Goal: Obtain resource: Download file/media

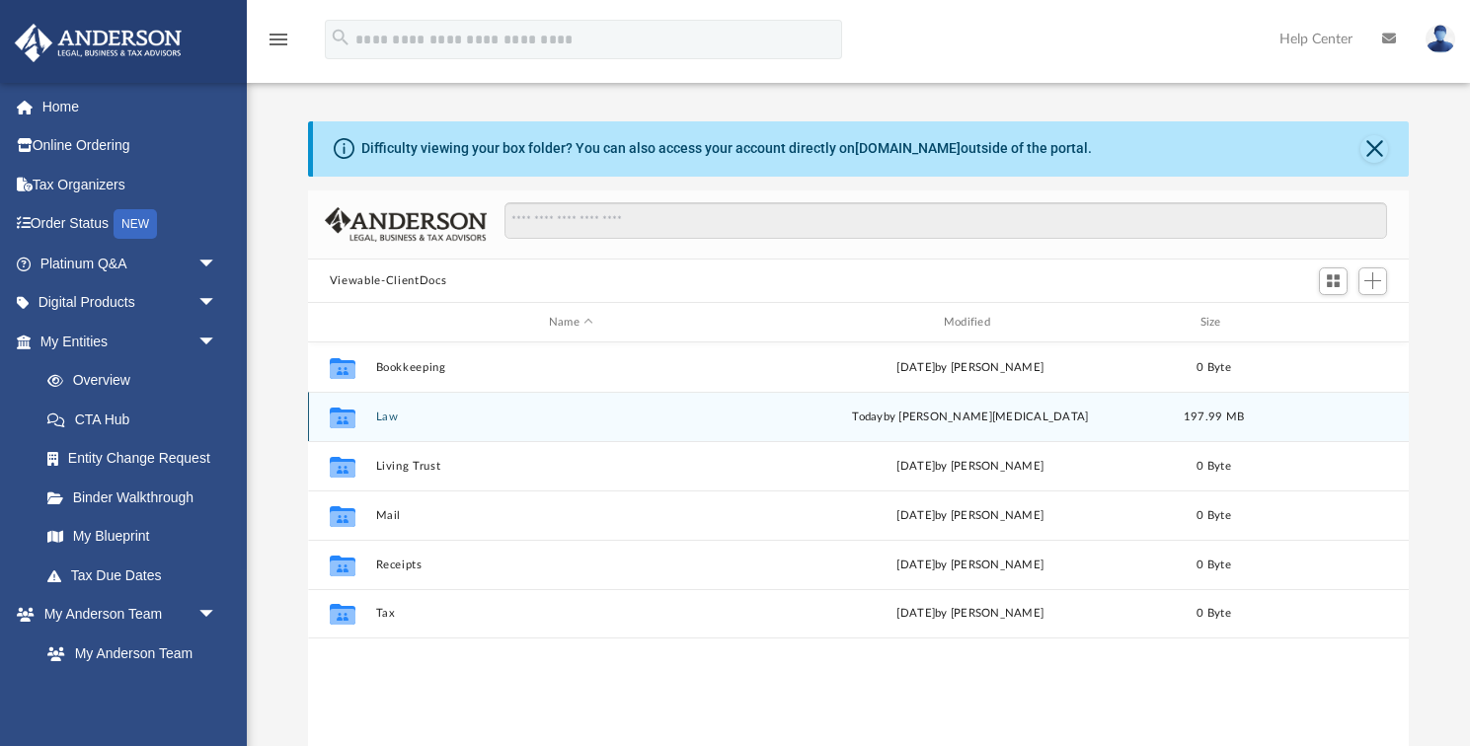
click at [388, 419] on button "Law" at bounding box center [570, 417] width 391 height 13
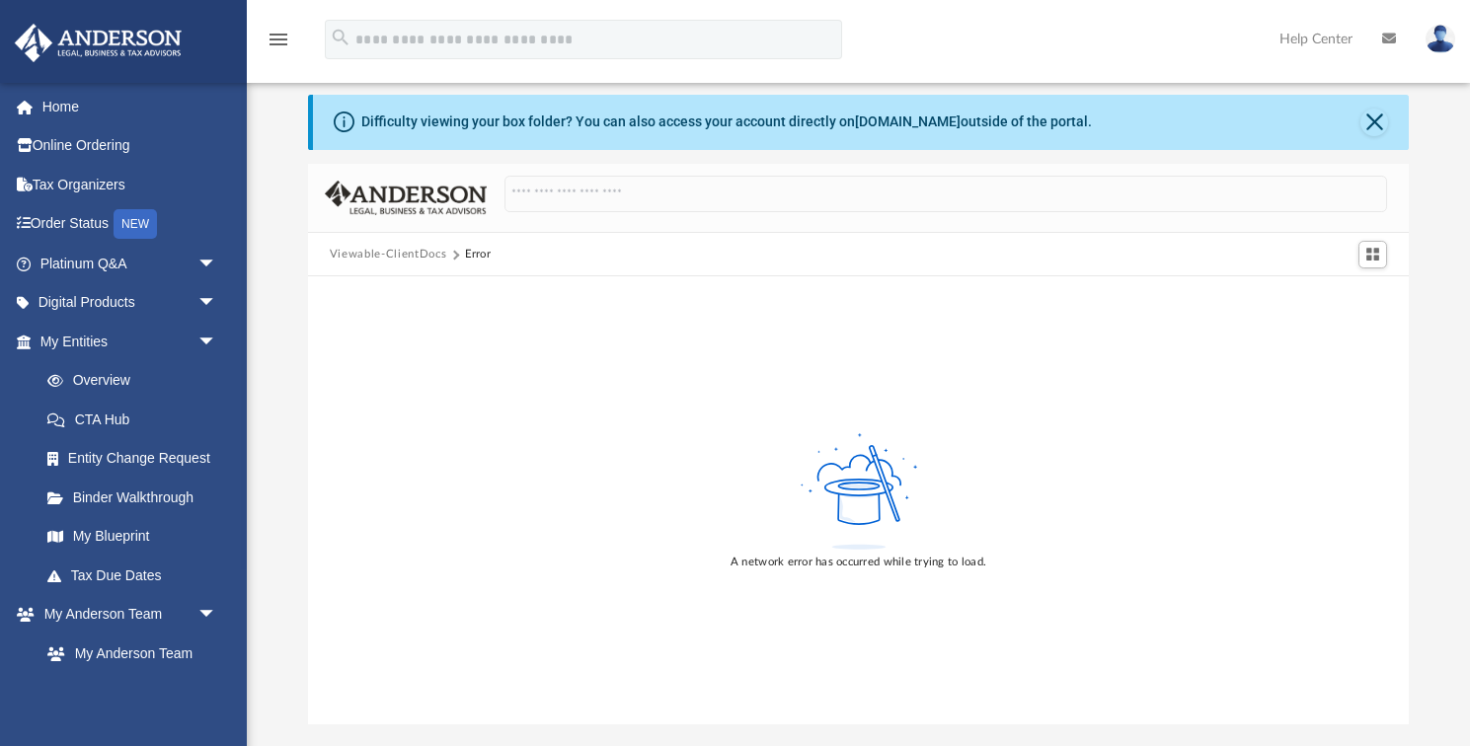
scroll to position [31, 0]
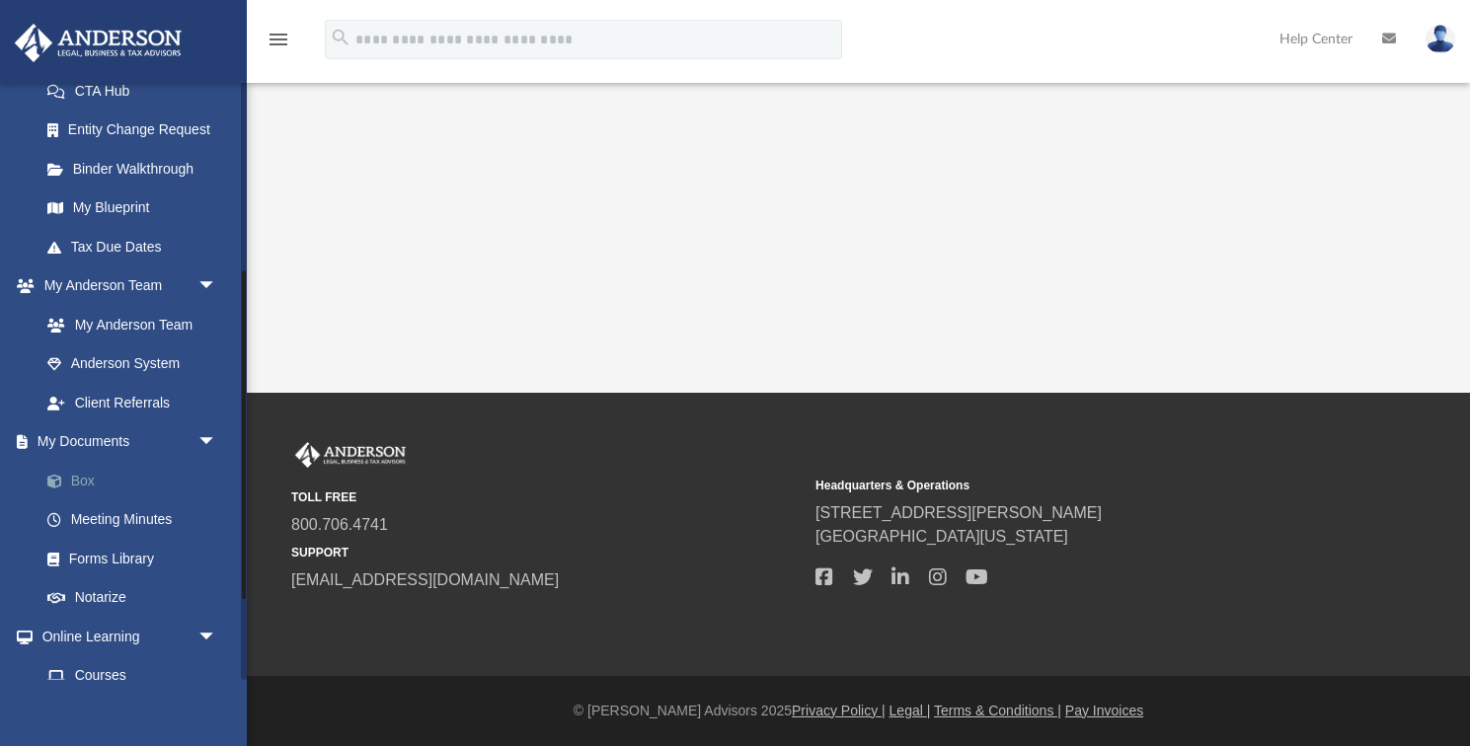
scroll to position [344, 0]
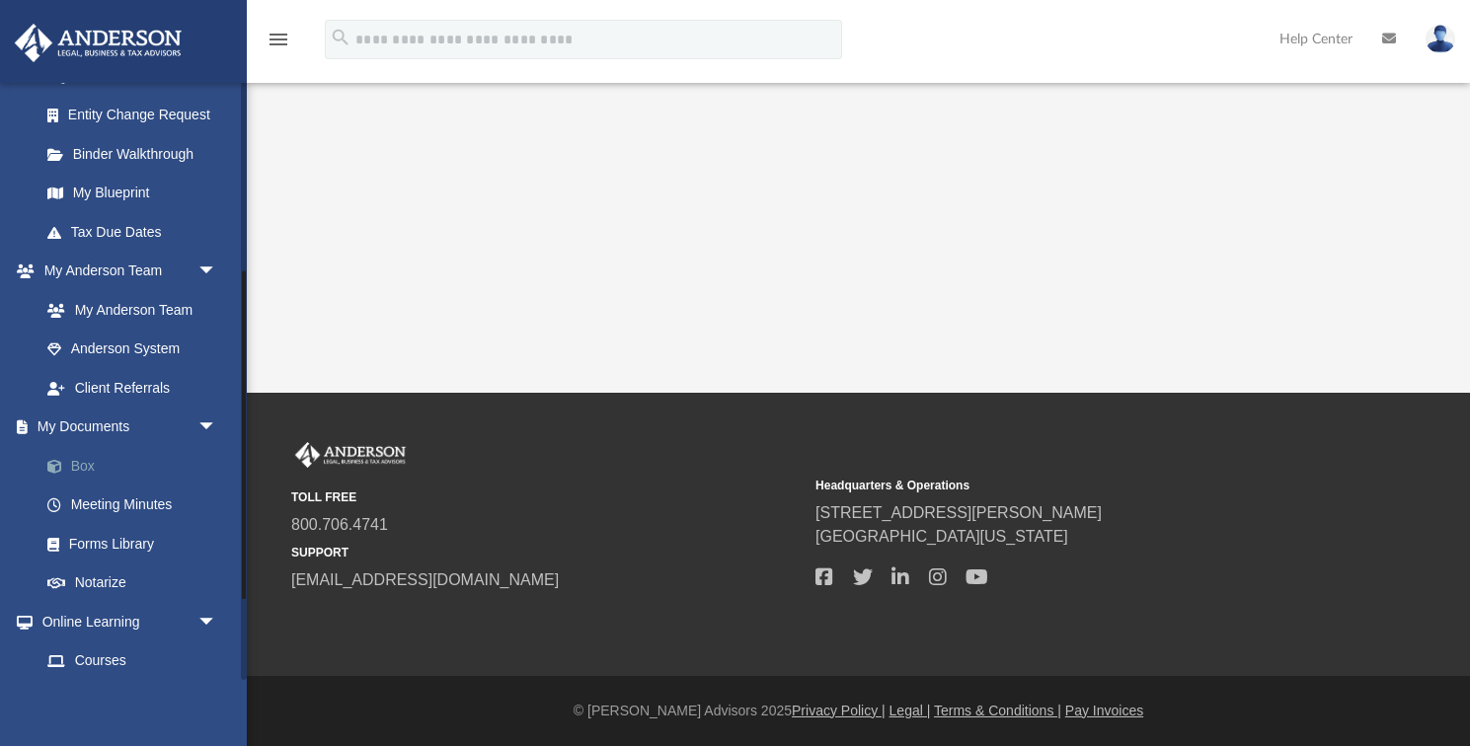
click at [89, 456] on link "Box" at bounding box center [137, 465] width 219 height 39
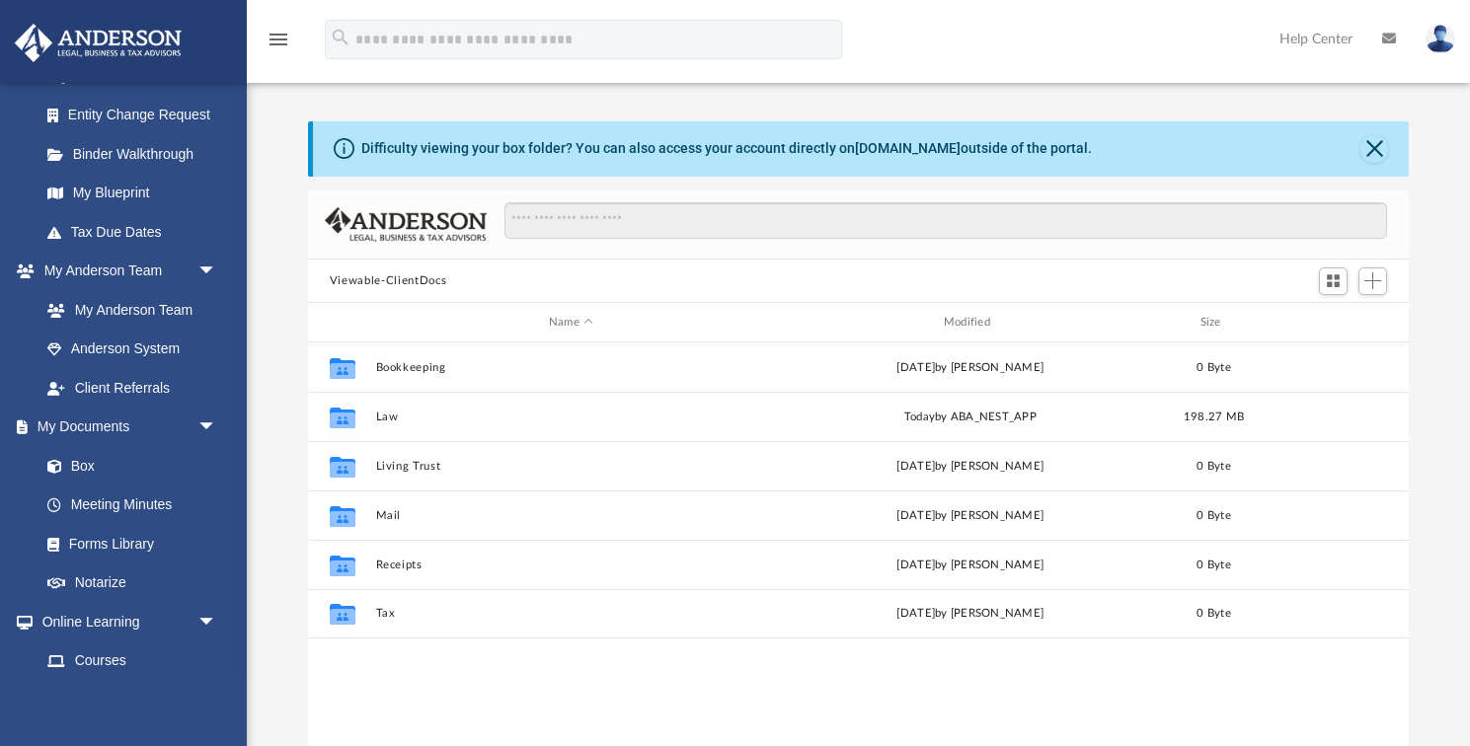
scroll to position [449, 1101]
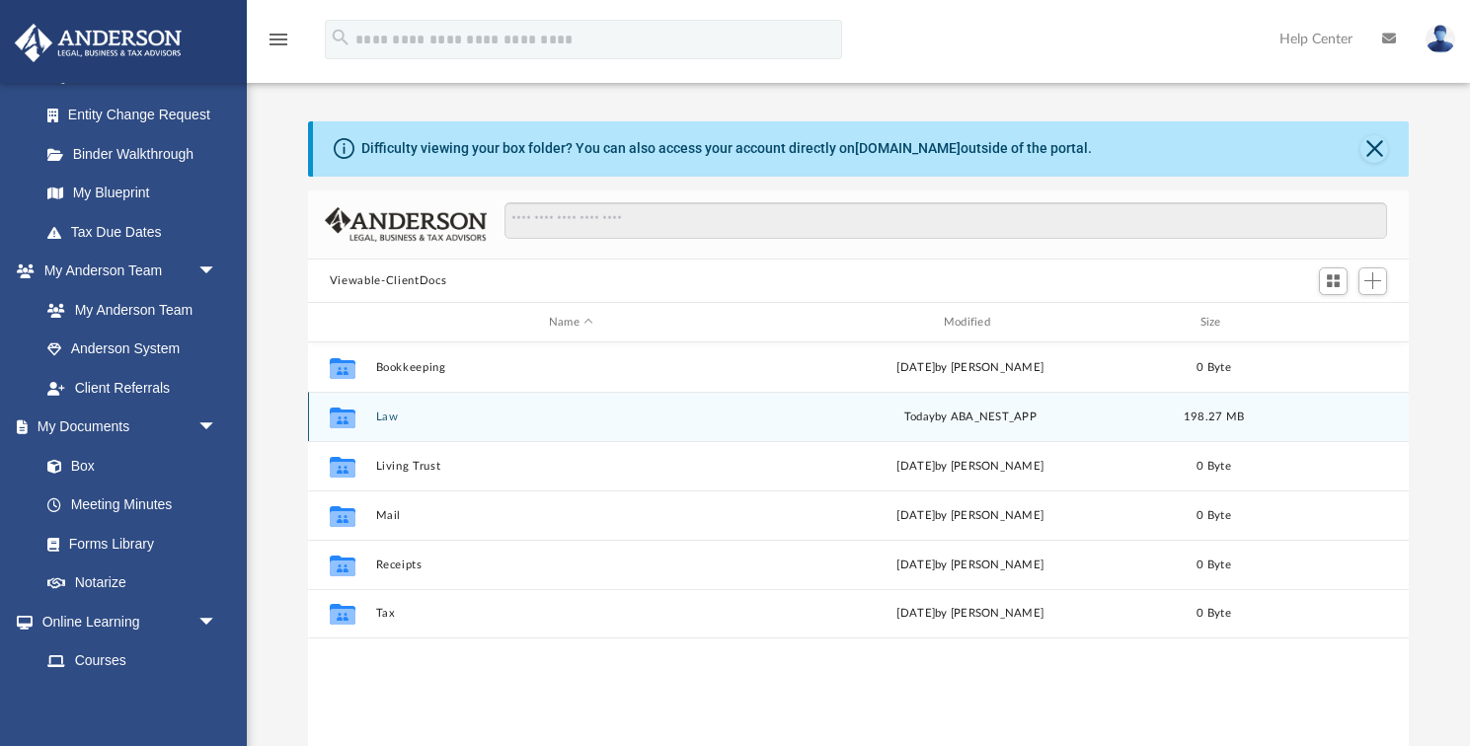
click at [385, 420] on button "Law" at bounding box center [570, 417] width 391 height 13
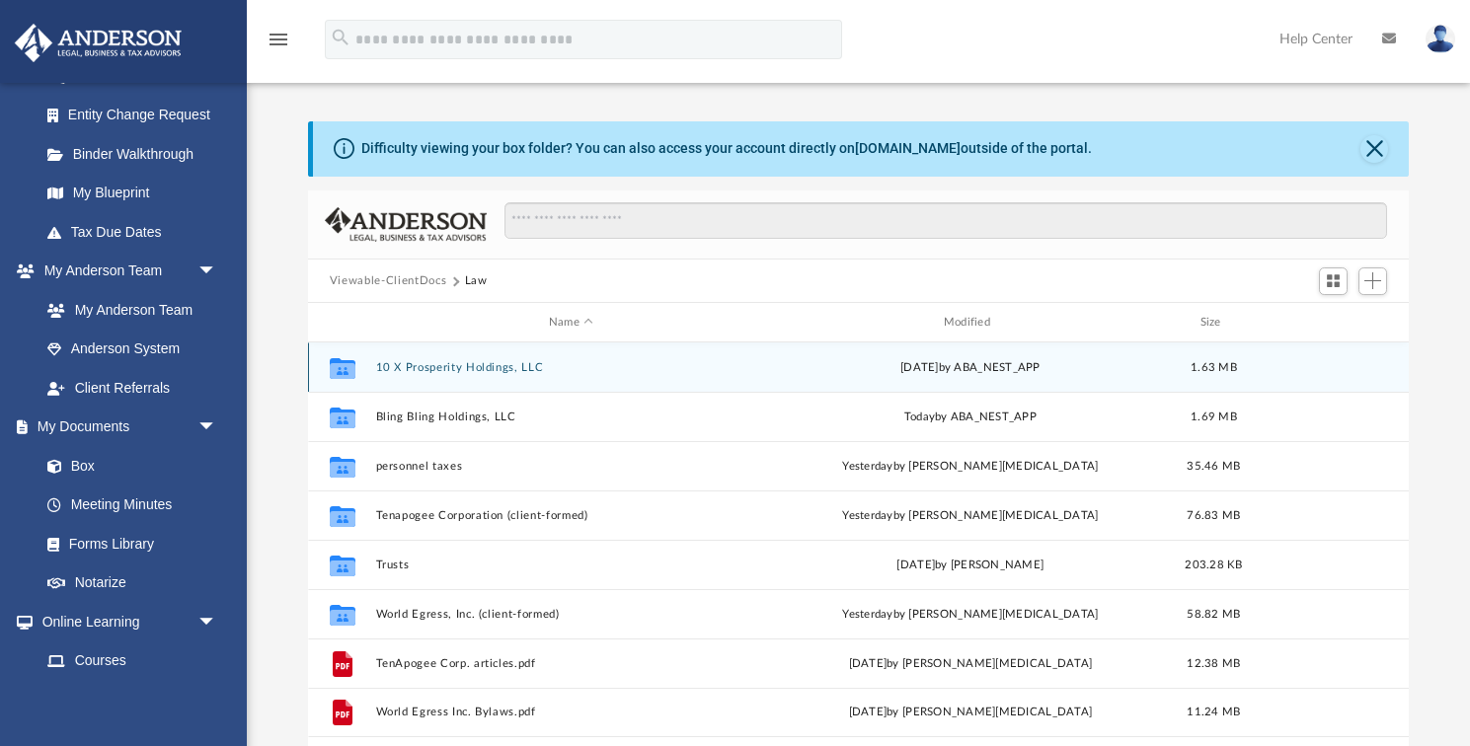
click at [464, 368] on button "10 X Prosperity Holdings, LLC" at bounding box center [570, 367] width 391 height 13
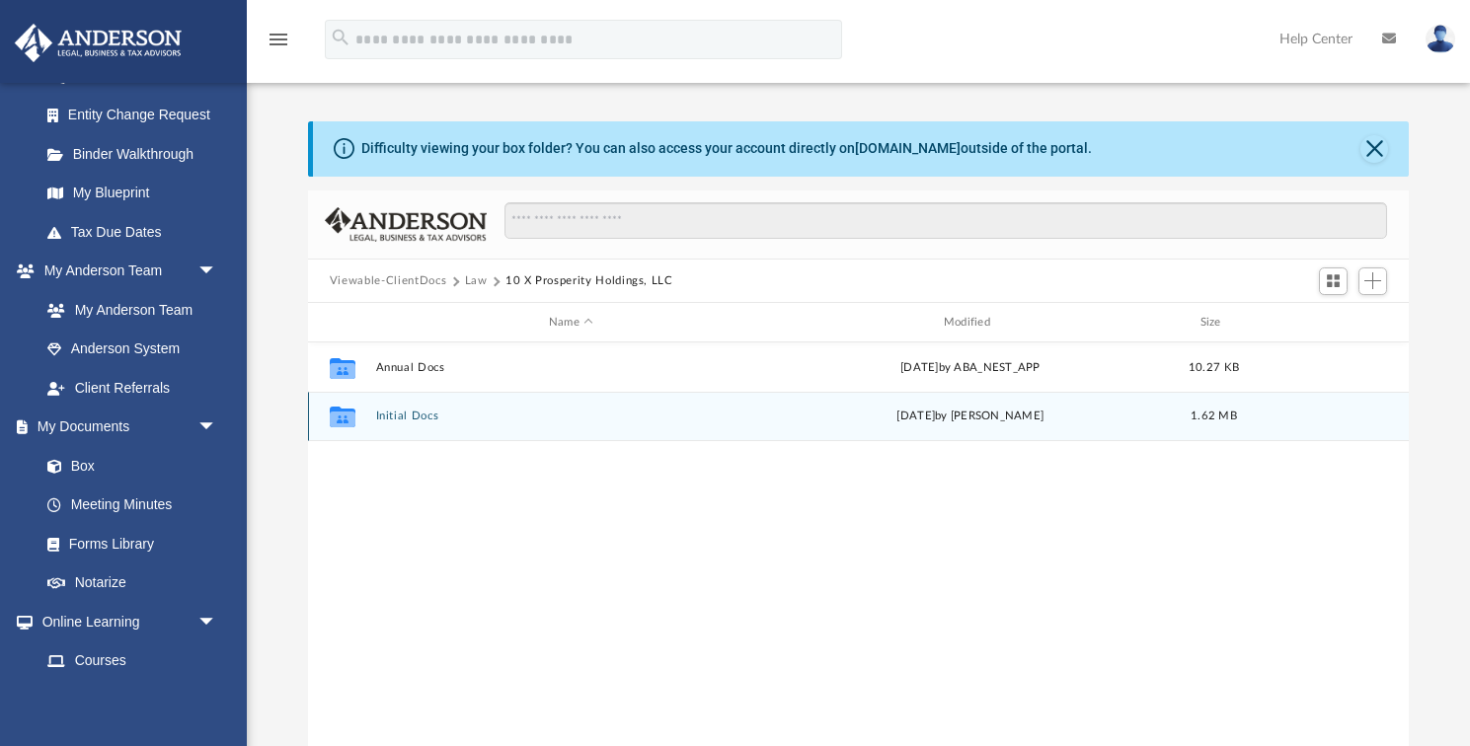
click at [423, 418] on button "Initial Docs" at bounding box center [570, 416] width 391 height 13
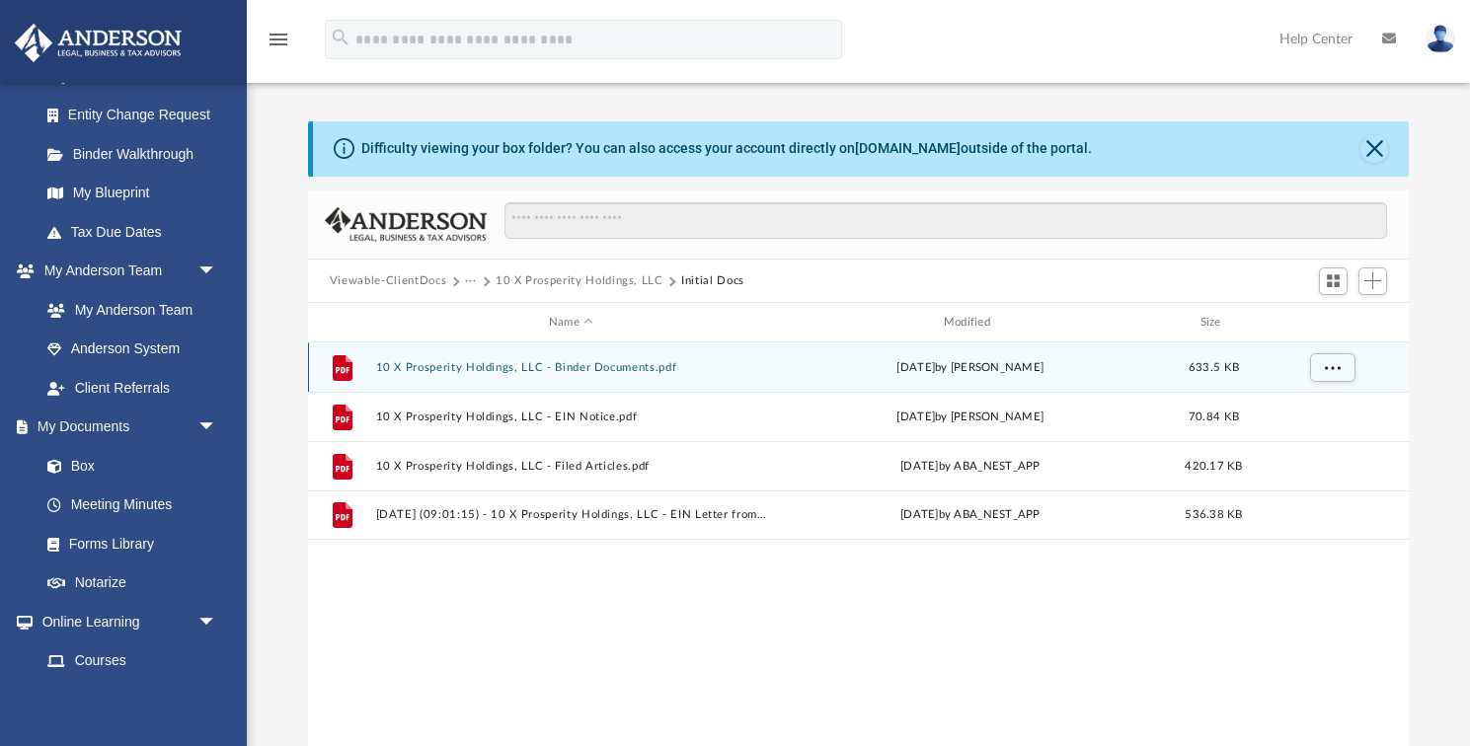
click at [486, 365] on button "10 X Prosperity Holdings, LLC - Binder Documents.pdf" at bounding box center [570, 367] width 391 height 13
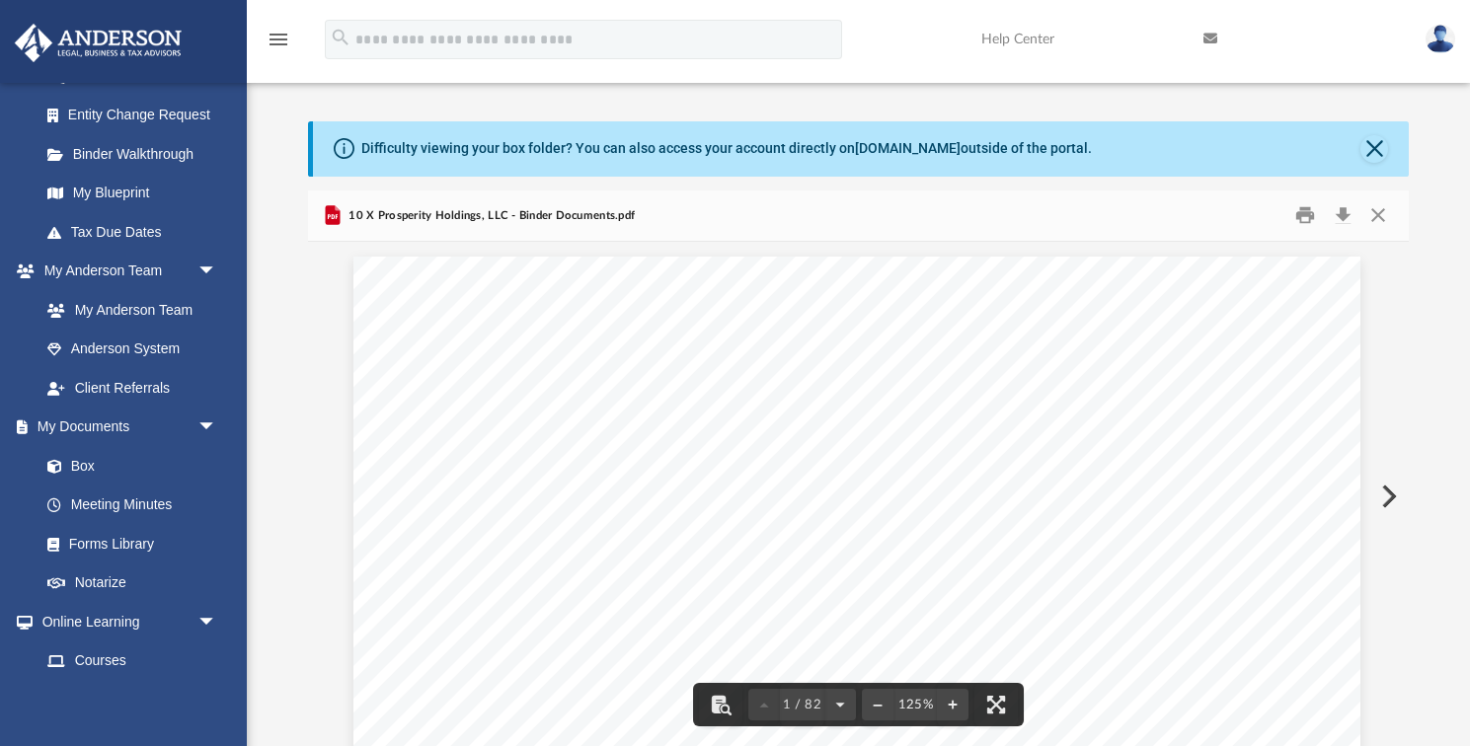
scroll to position [0, 0]
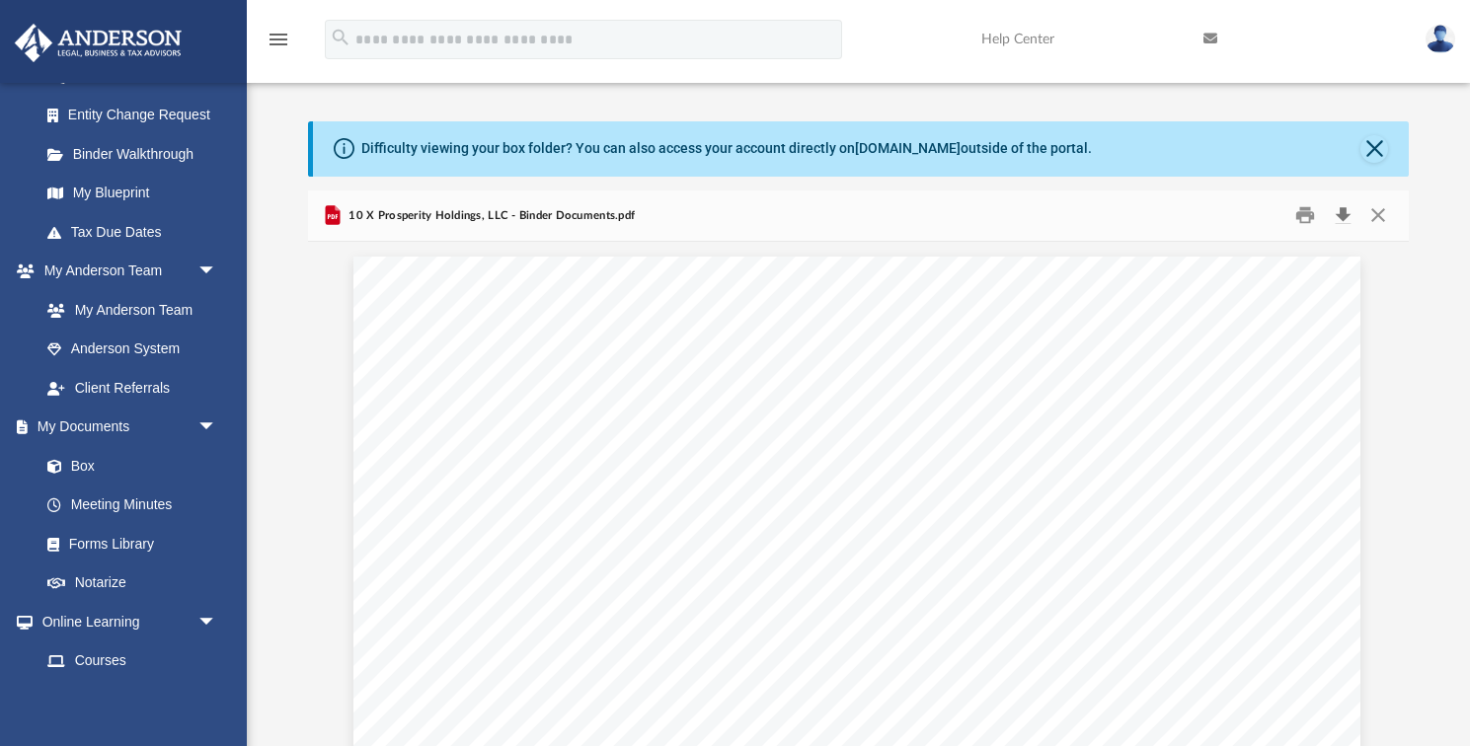
click at [1345, 213] on button "Download" at bounding box center [1343, 215] width 36 height 31
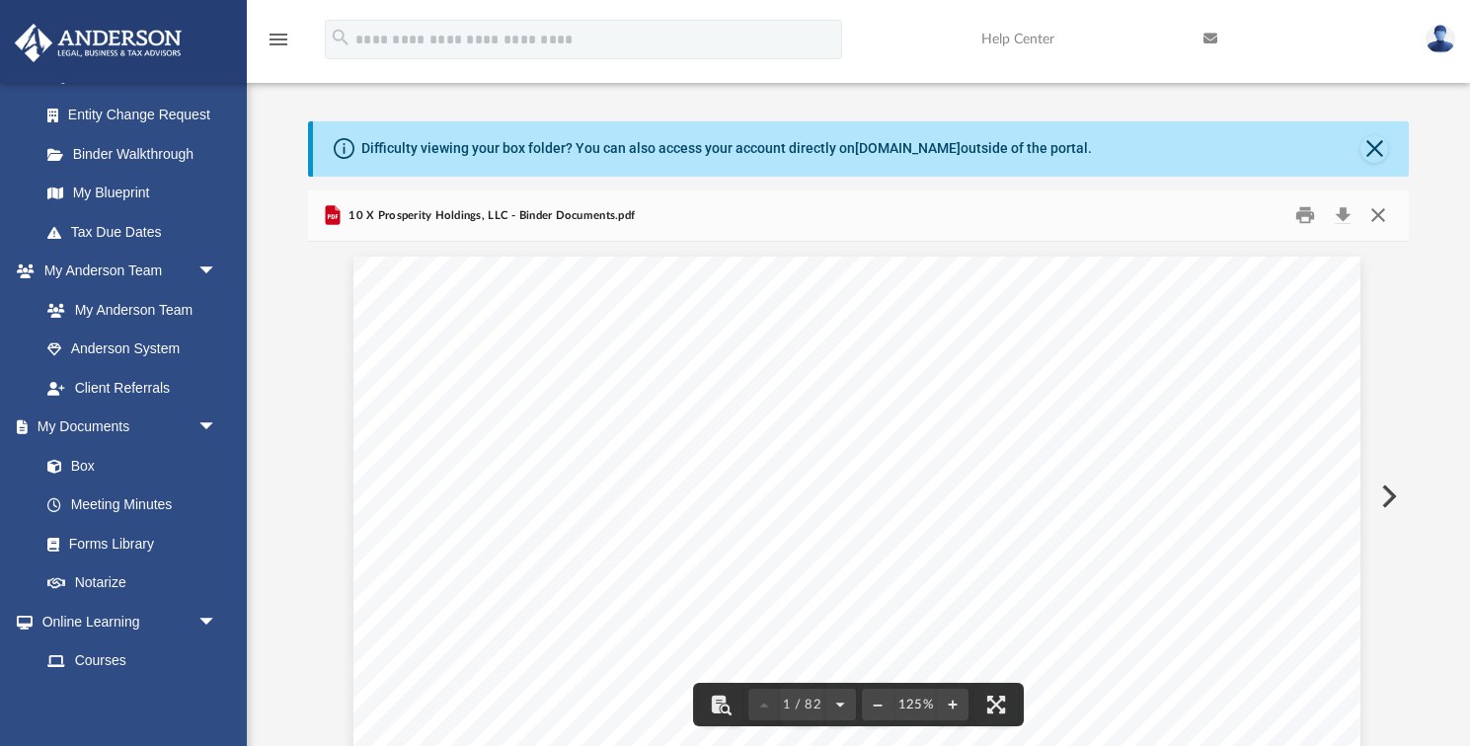
click at [1379, 213] on button "Close" at bounding box center [1378, 215] width 36 height 31
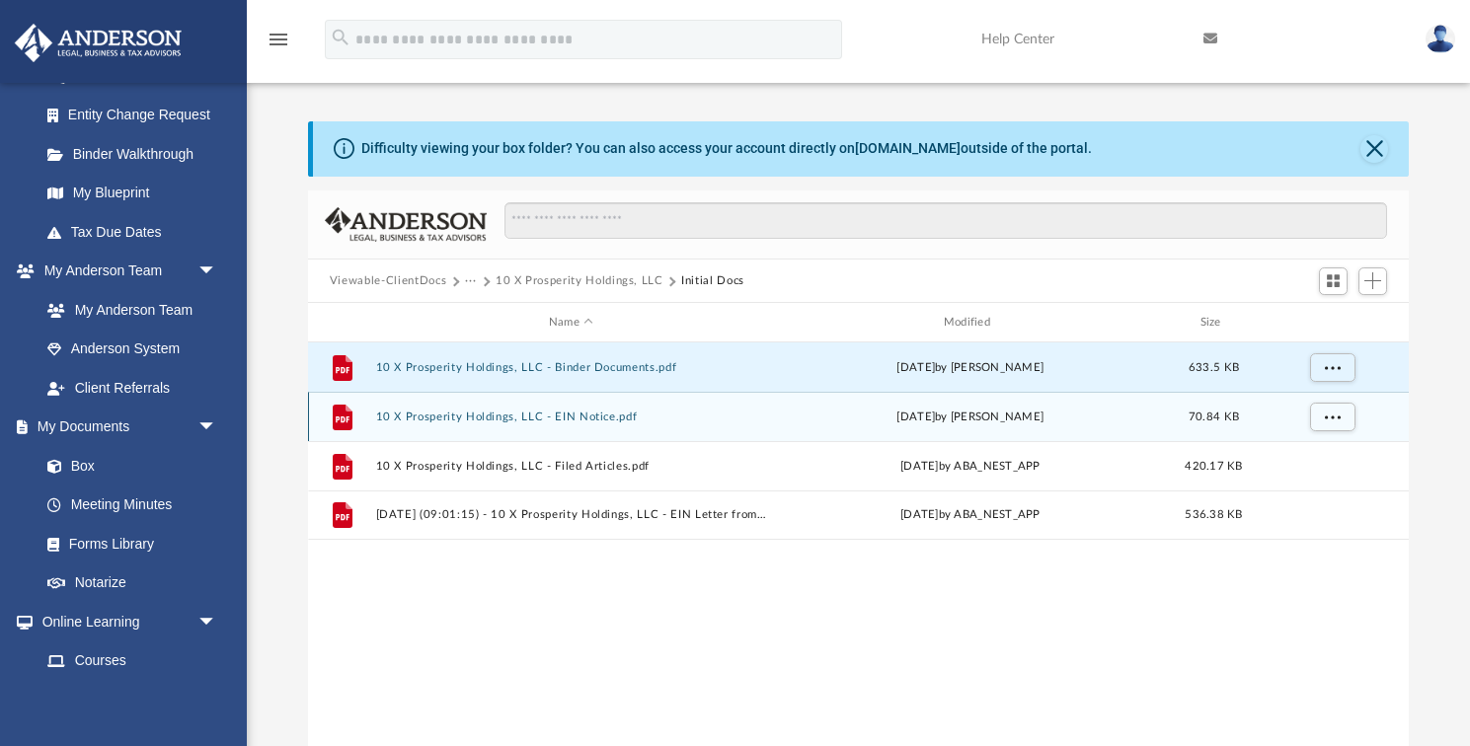
click at [464, 418] on button "10 X Prosperity Holdings, LLC - EIN Notice.pdf" at bounding box center [570, 417] width 391 height 13
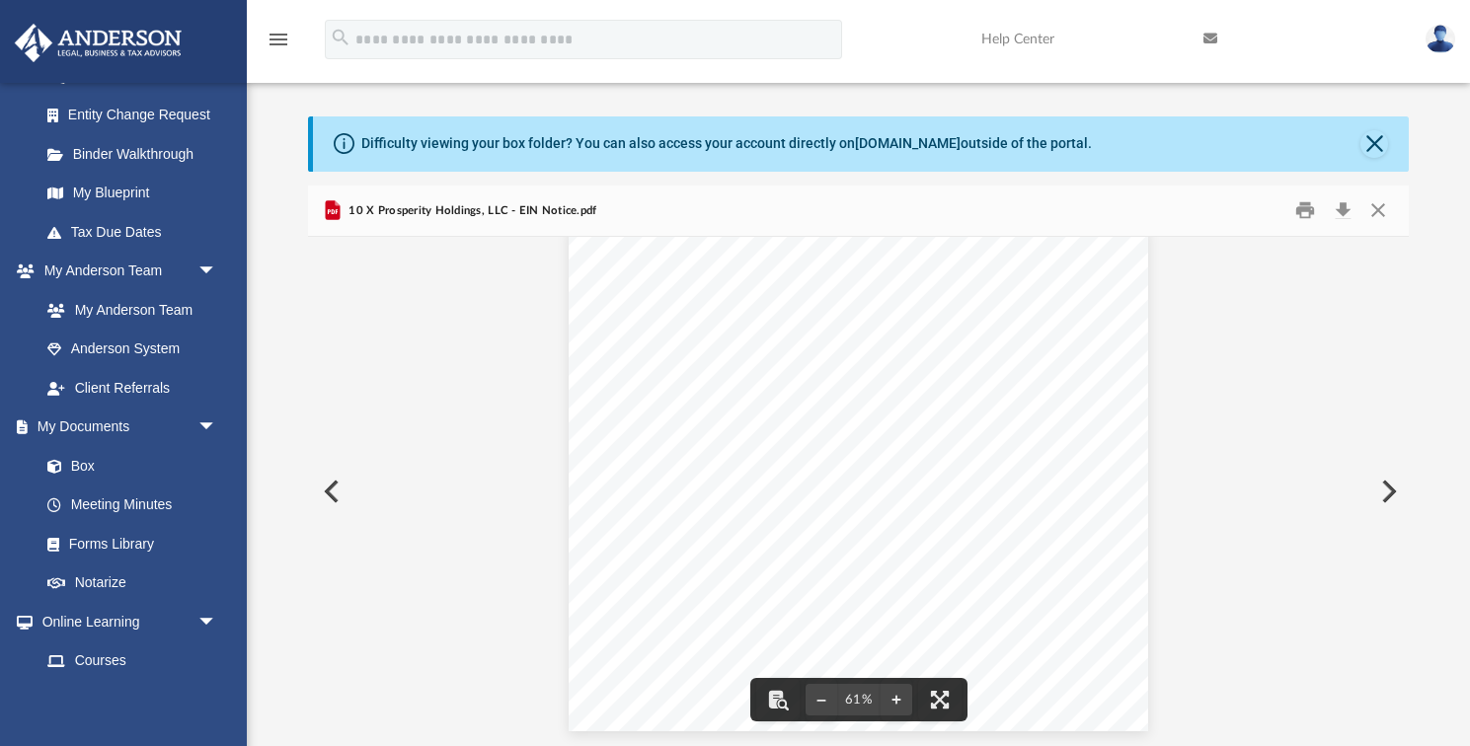
scroll to position [25, 0]
click at [1346, 212] on button "Download" at bounding box center [1343, 210] width 36 height 31
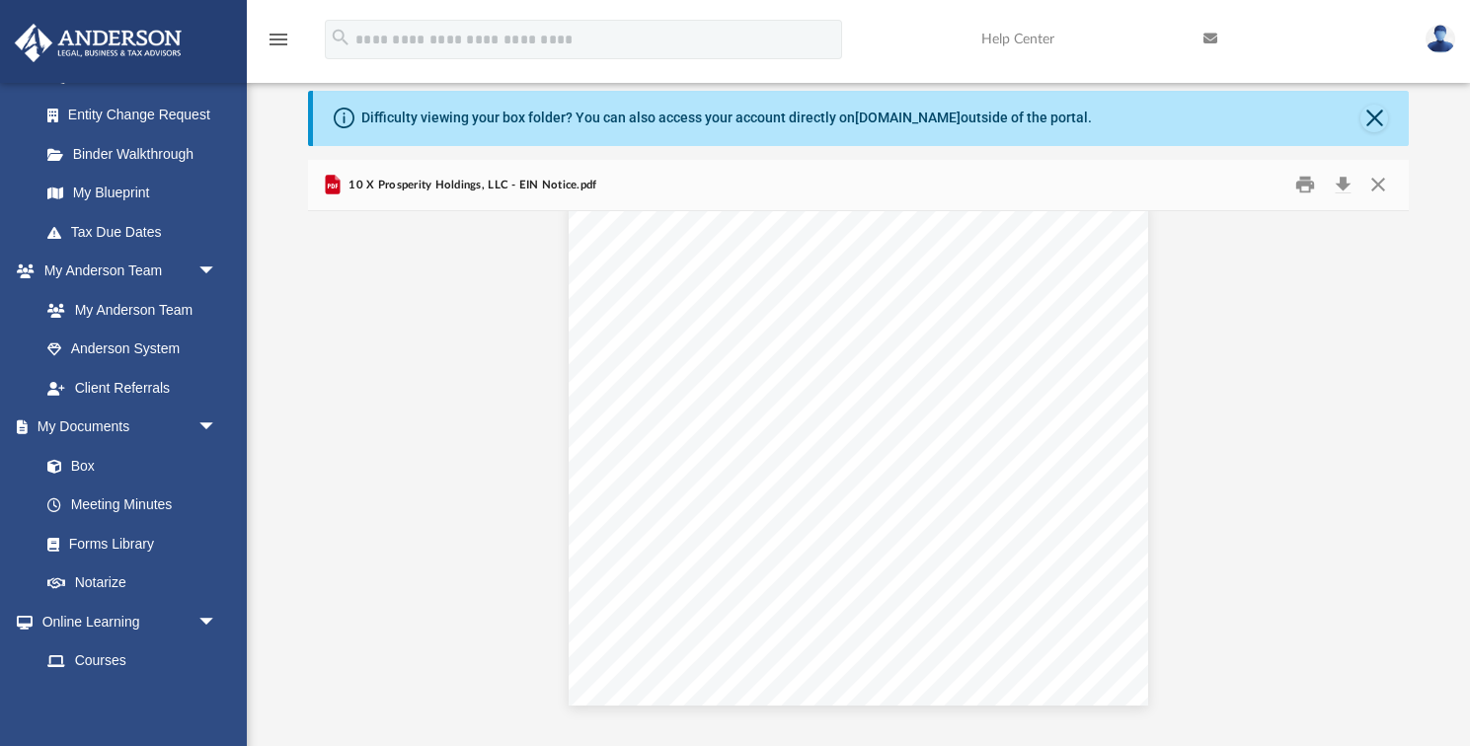
scroll to position [33, 0]
click at [1379, 187] on button "Close" at bounding box center [1378, 183] width 36 height 31
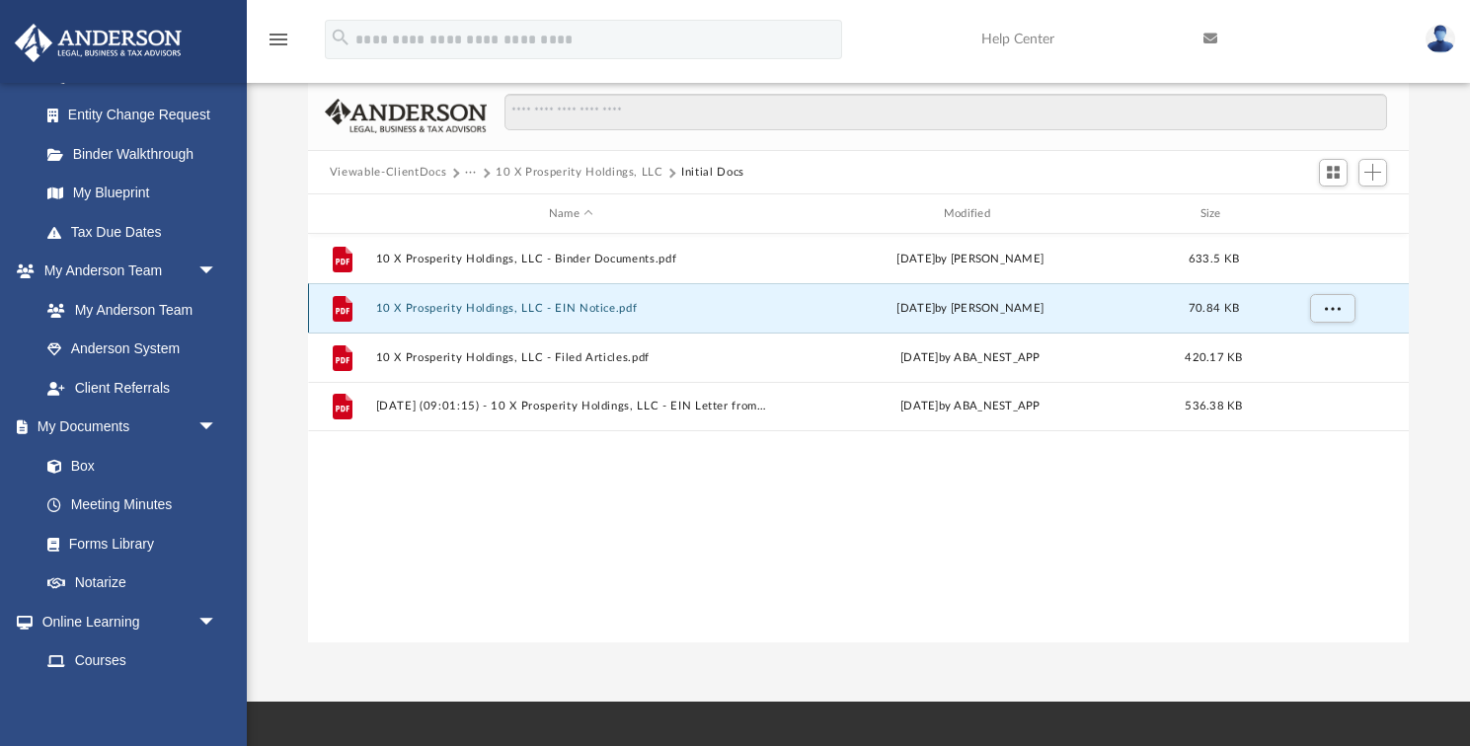
scroll to position [109, 0]
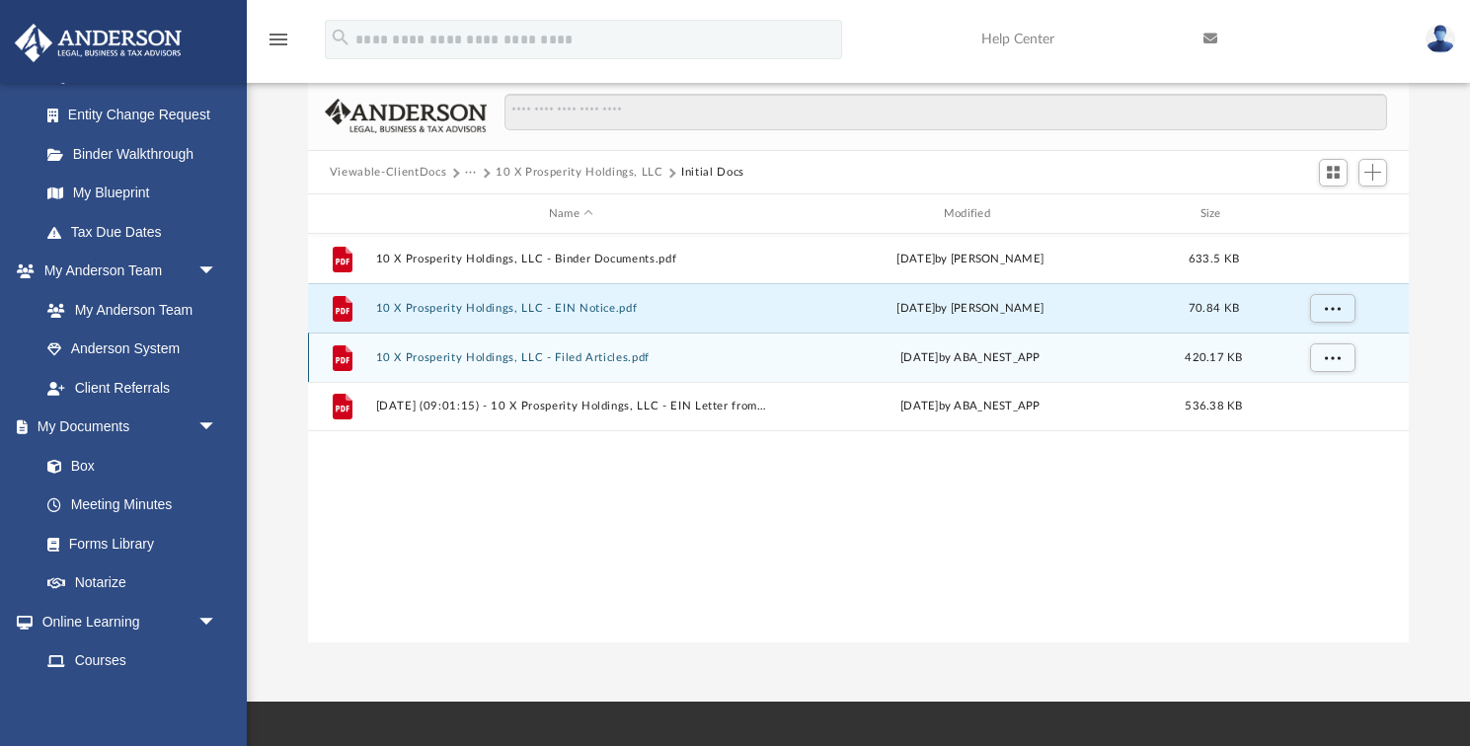
click at [494, 358] on button "10 X Prosperity Holdings, LLC - Filed Articles.pdf" at bounding box center [570, 357] width 391 height 13
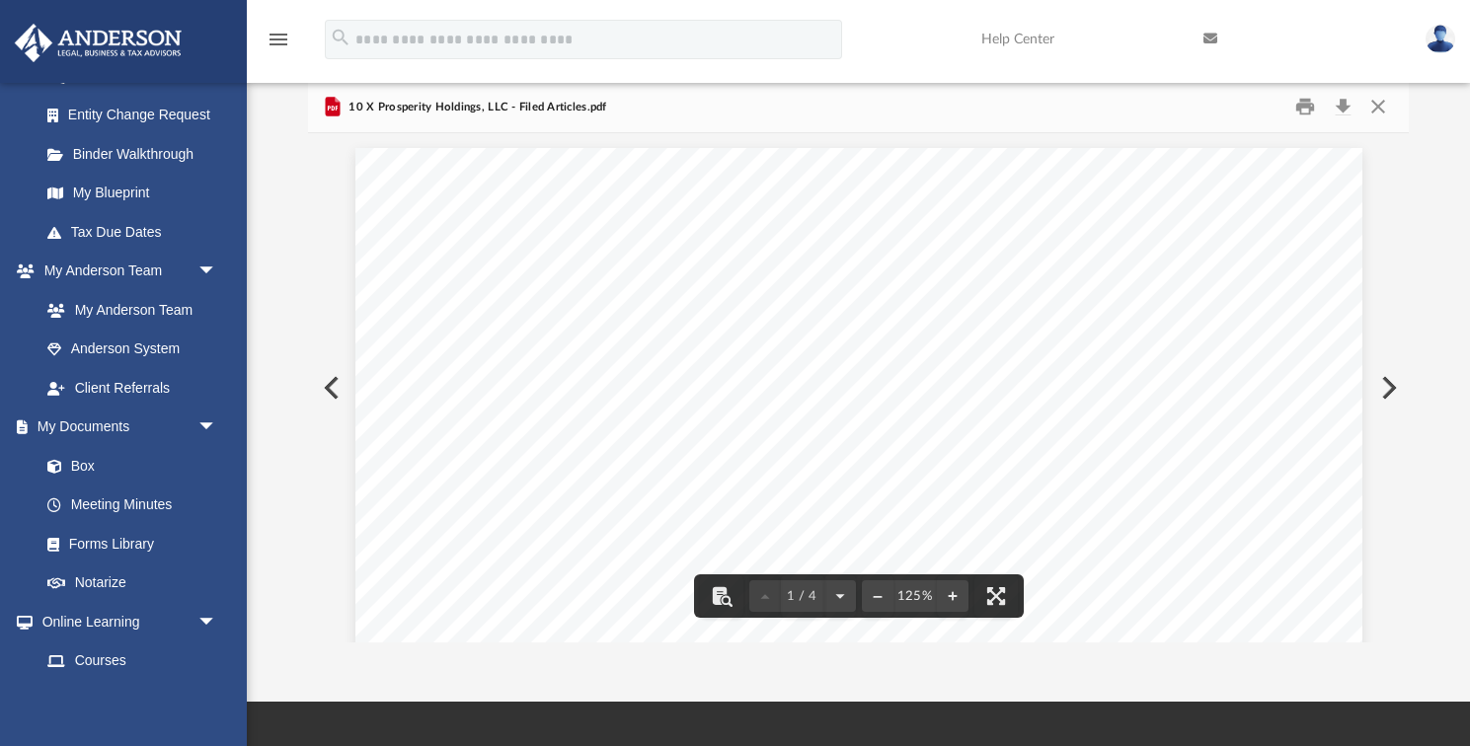
scroll to position [0, 0]
click at [1309, 108] on button "Print" at bounding box center [1305, 107] width 39 height 31
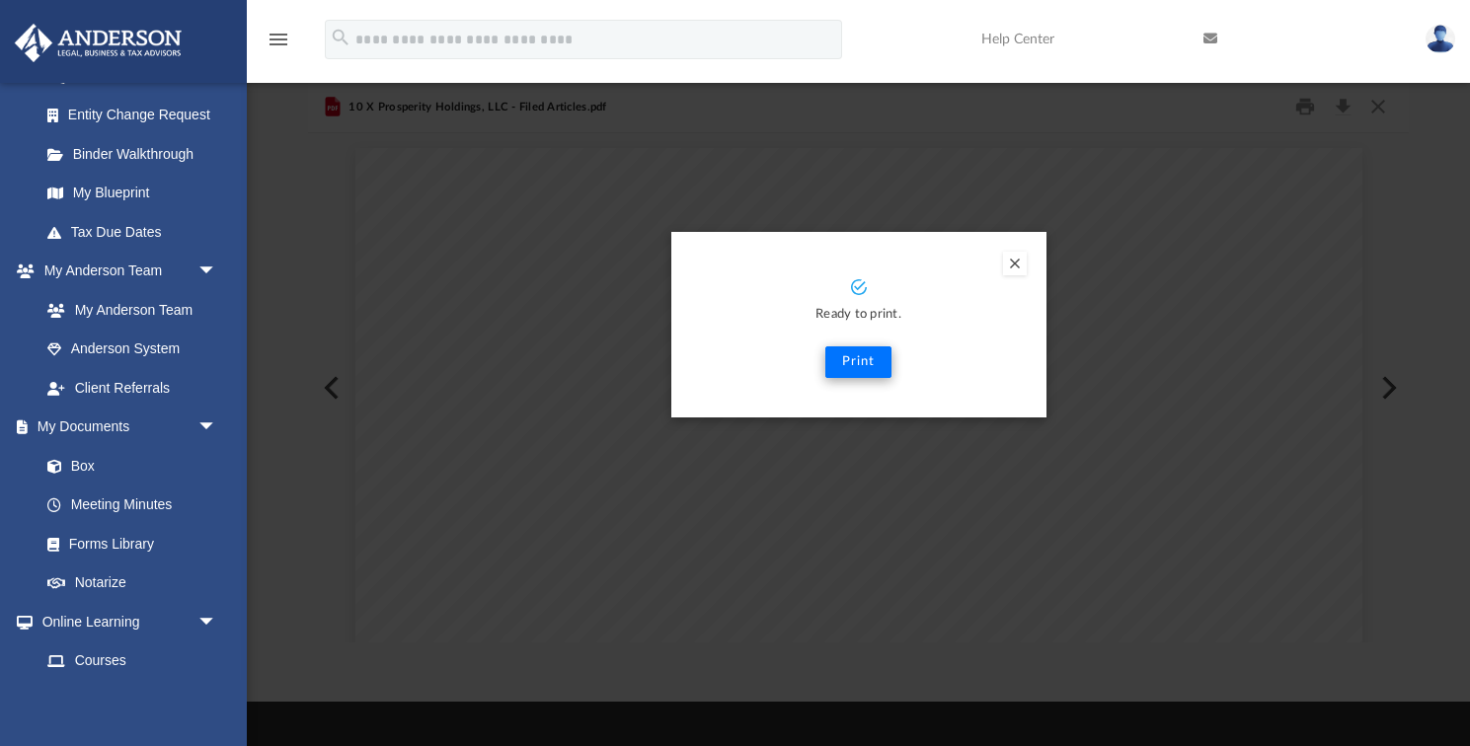
click at [867, 366] on button "Print" at bounding box center [858, 363] width 66 height 32
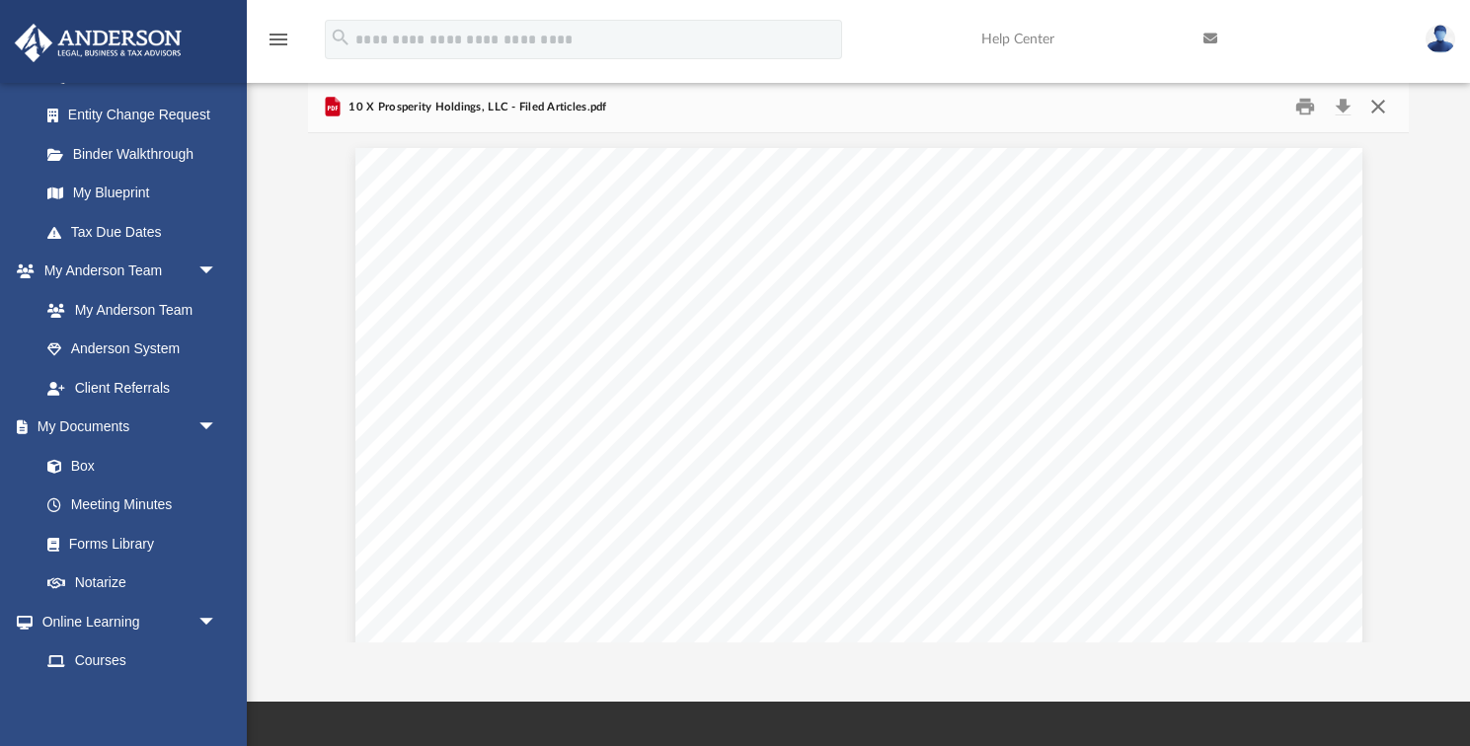
click at [1382, 109] on button "Close" at bounding box center [1378, 107] width 36 height 31
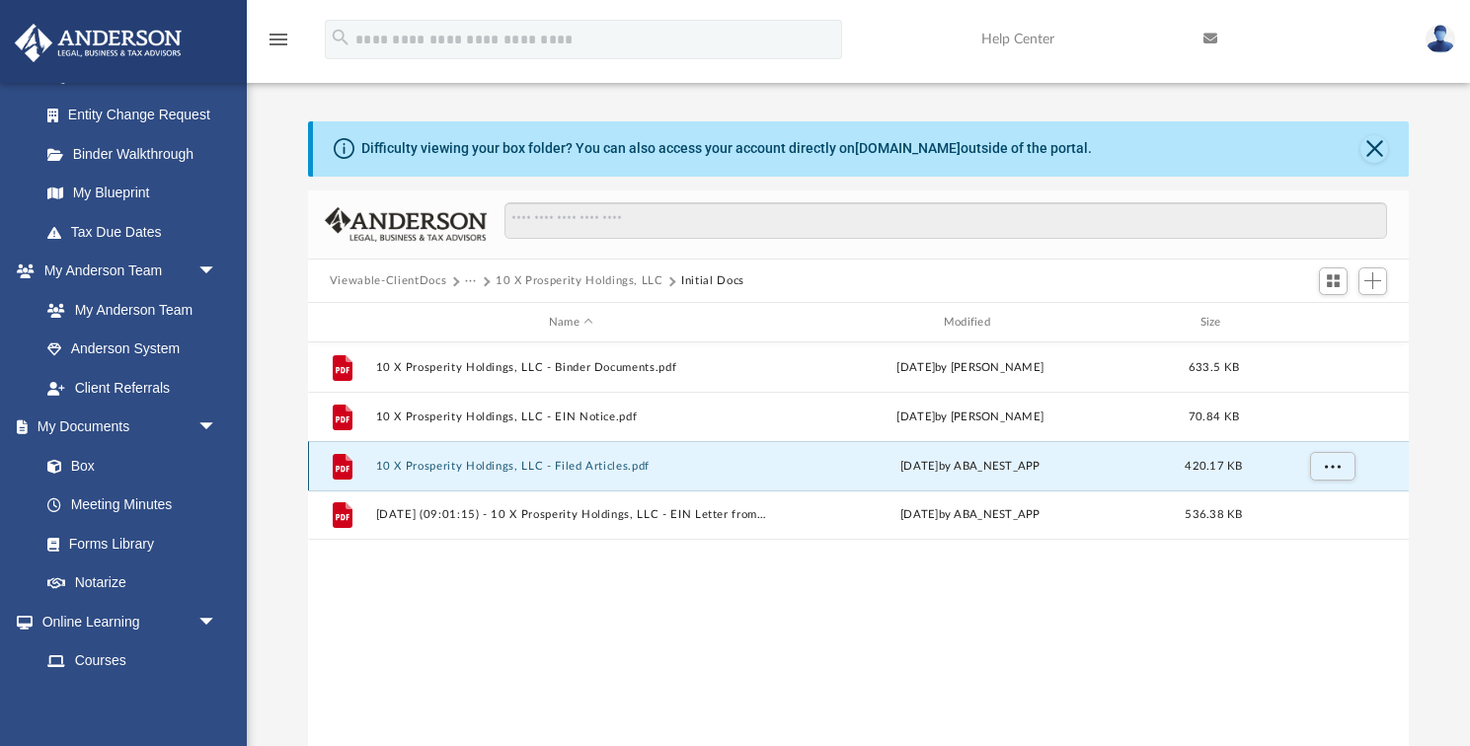
click at [489, 467] on button "10 X Prosperity Holdings, LLC - Filed Articles.pdf" at bounding box center [570, 466] width 391 height 13
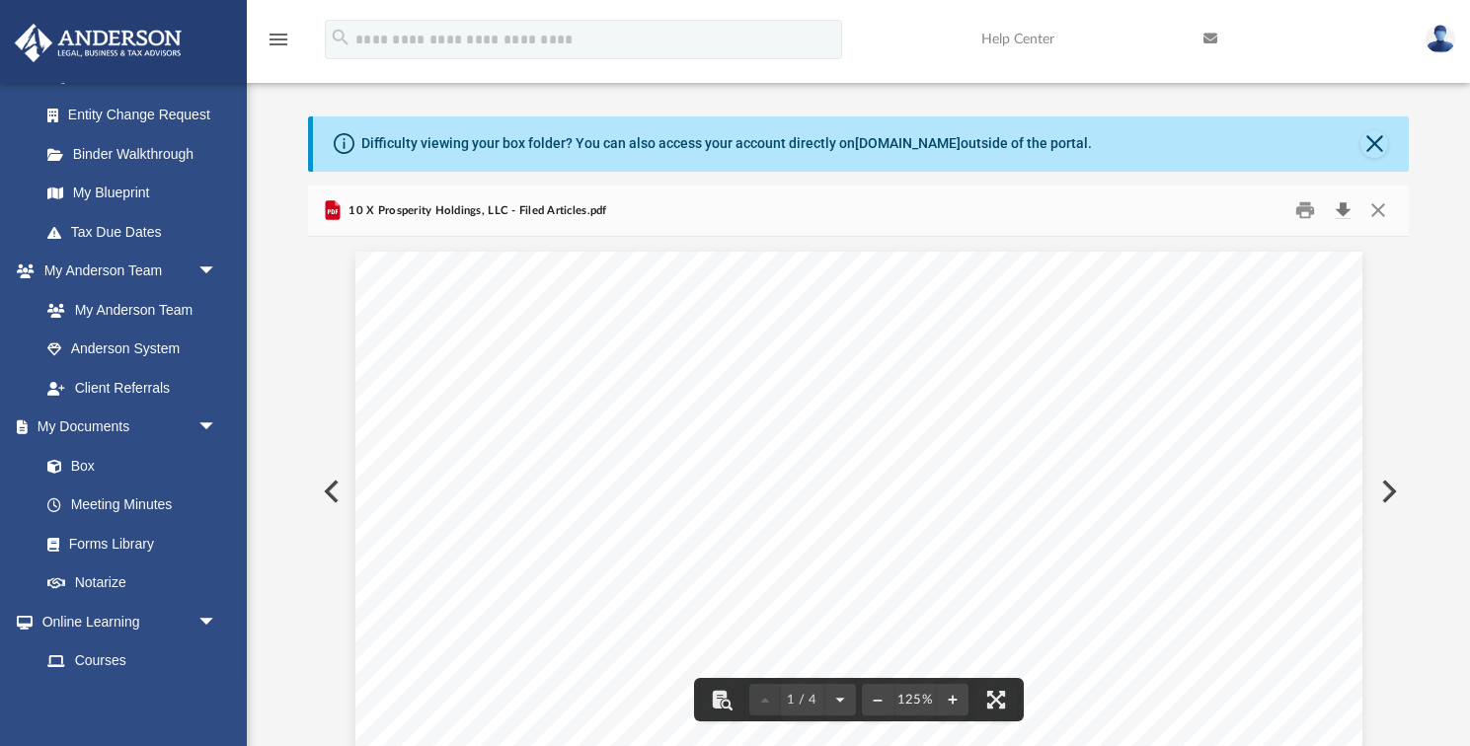
click at [1342, 210] on button "Download" at bounding box center [1343, 210] width 36 height 31
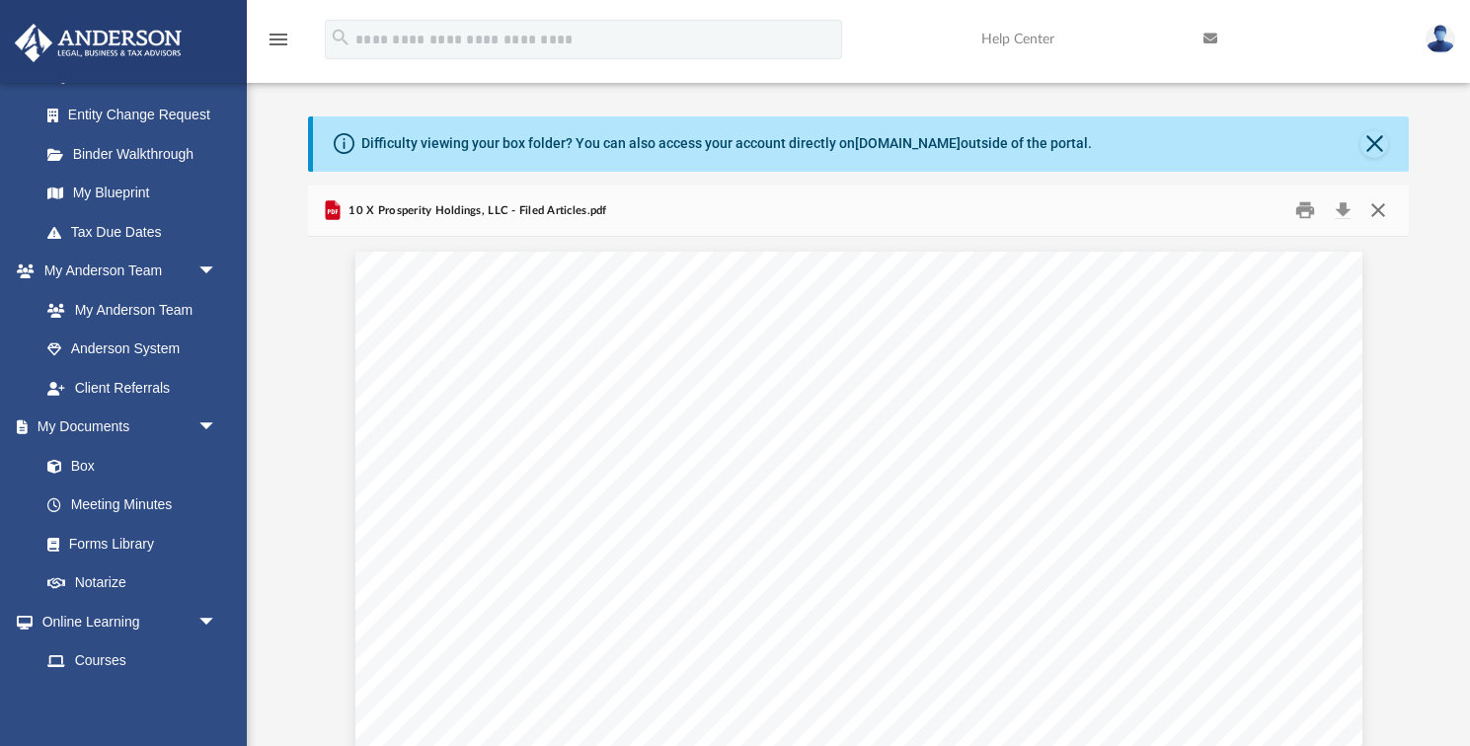
click at [1379, 210] on button "Close" at bounding box center [1378, 210] width 36 height 31
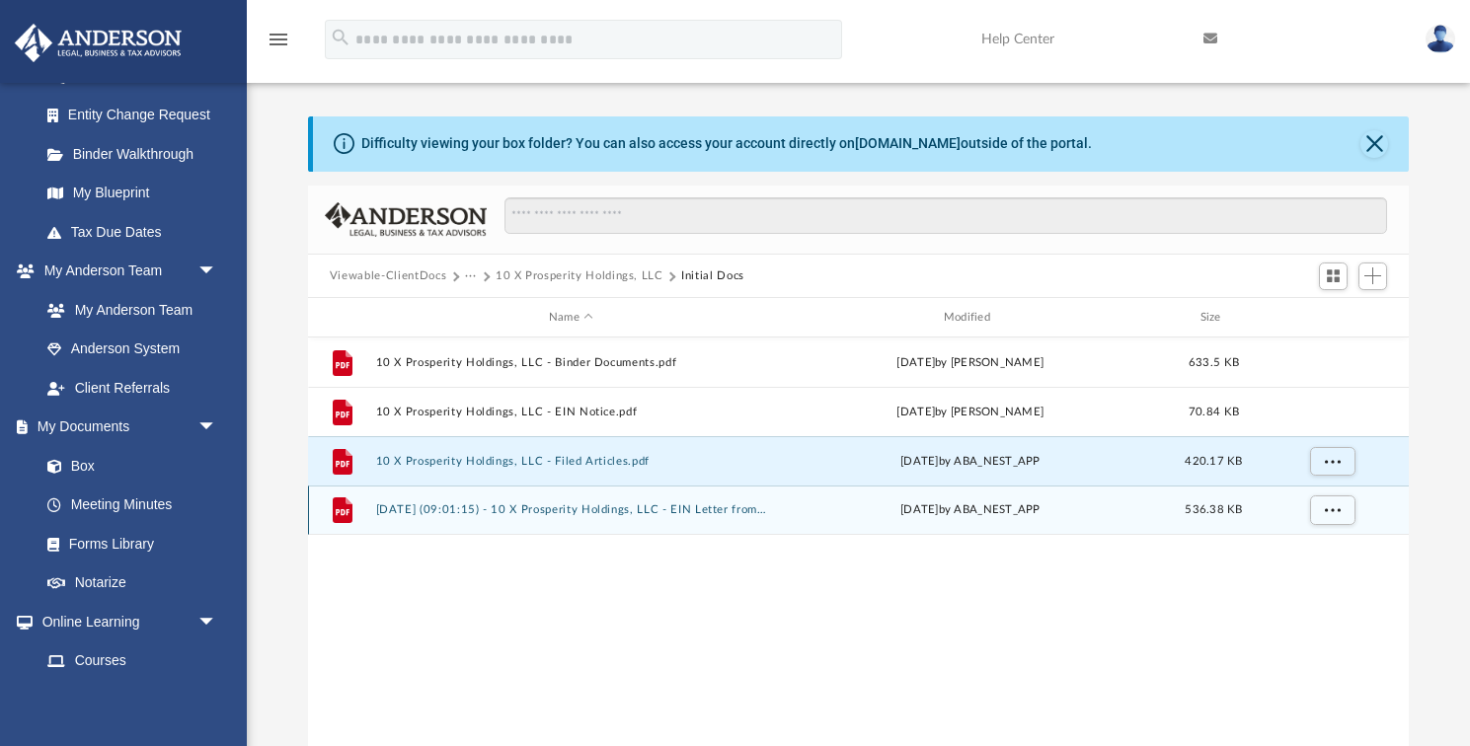
click at [616, 512] on button "2024.11.13 (09:01:15) - 10 X Prosperity Holdings, LLC - EIN Letter from IRS.pdf" at bounding box center [570, 510] width 391 height 13
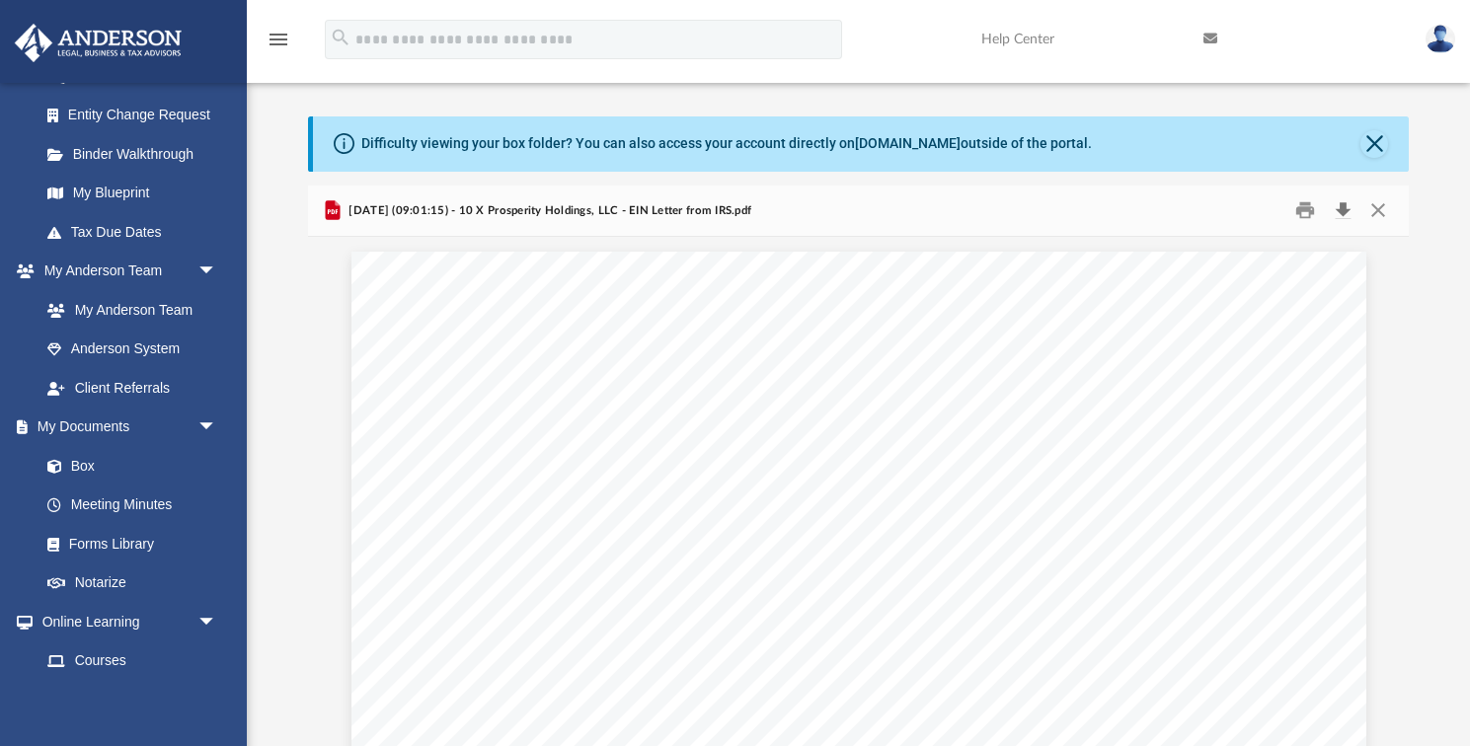
click at [1344, 211] on button "Download" at bounding box center [1343, 210] width 36 height 31
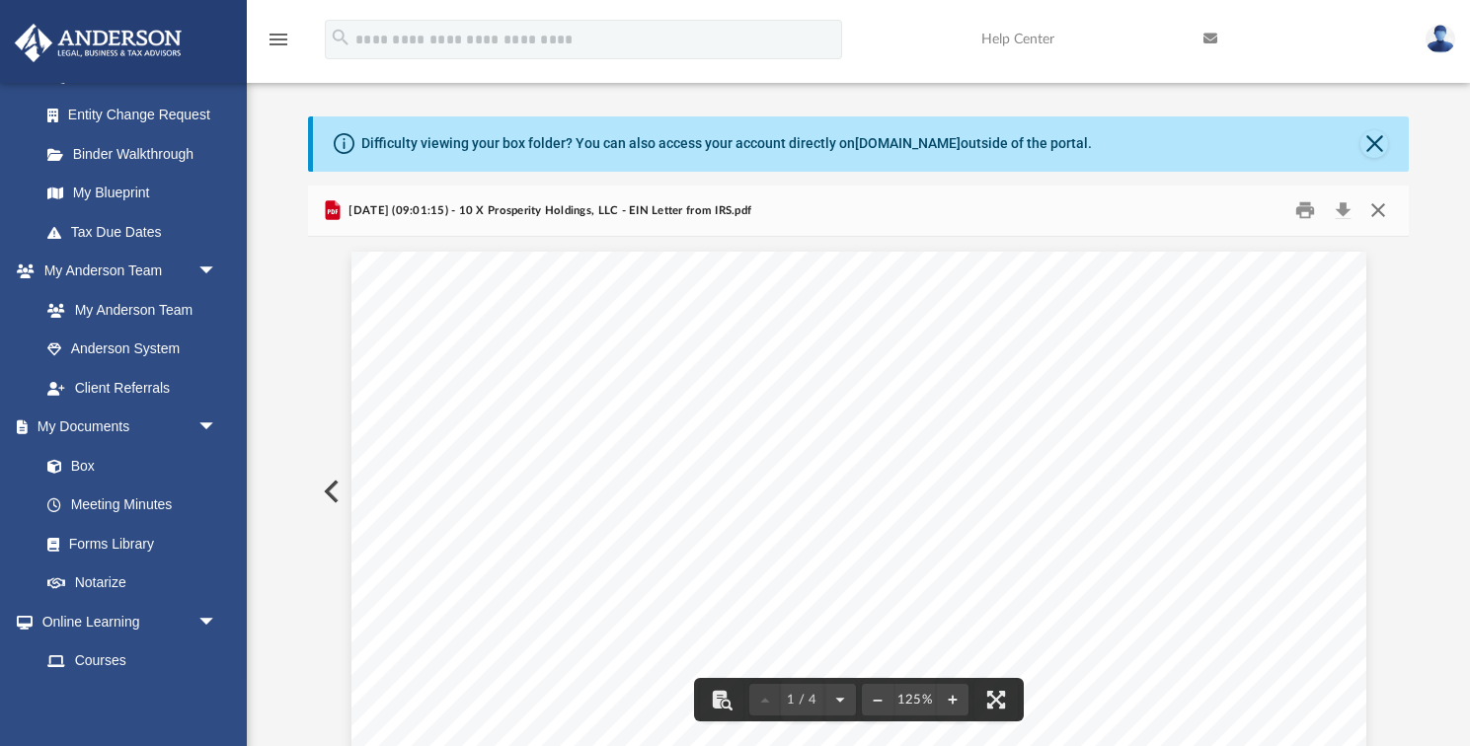
click at [1376, 213] on button "Close" at bounding box center [1378, 210] width 36 height 31
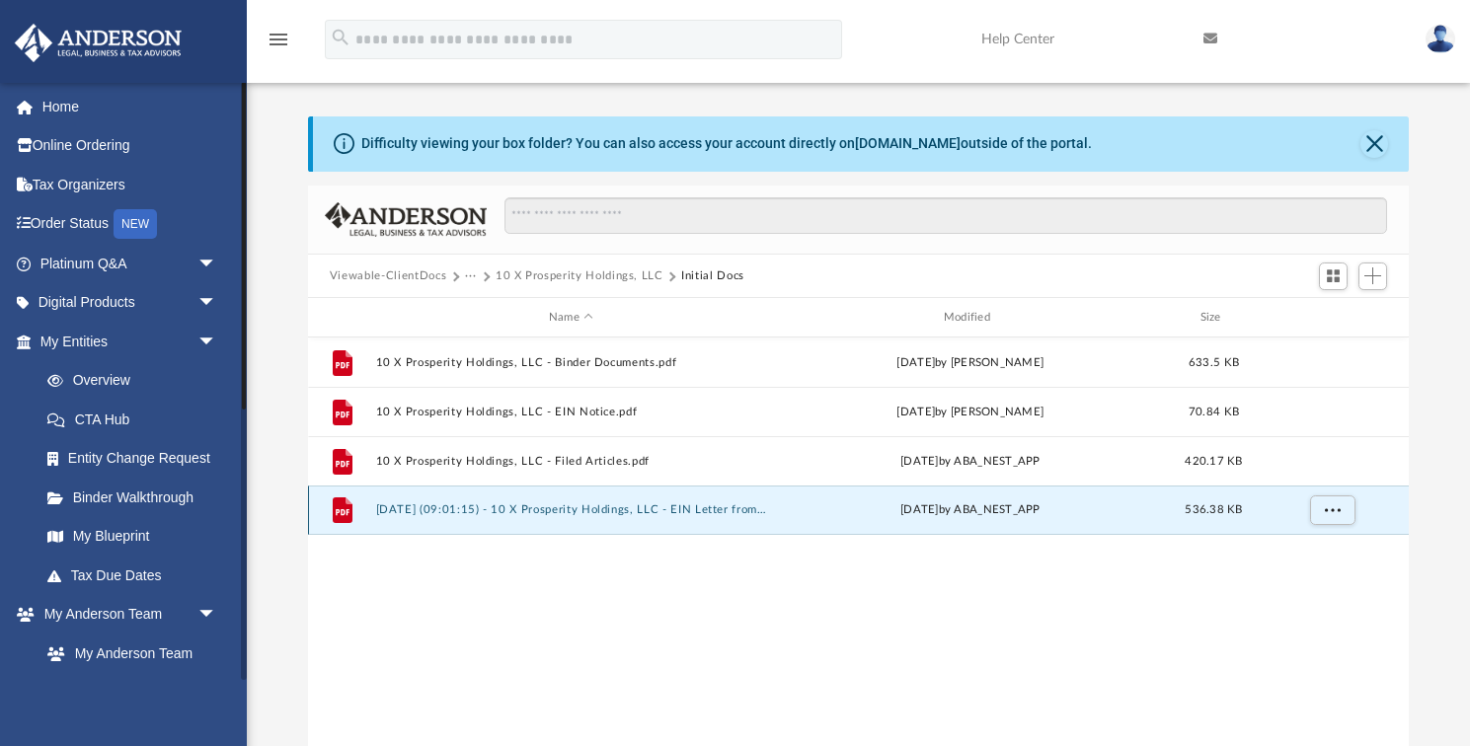
scroll to position [0, 0]
click at [205, 260] on span "arrow_drop_down" at bounding box center [216, 264] width 39 height 40
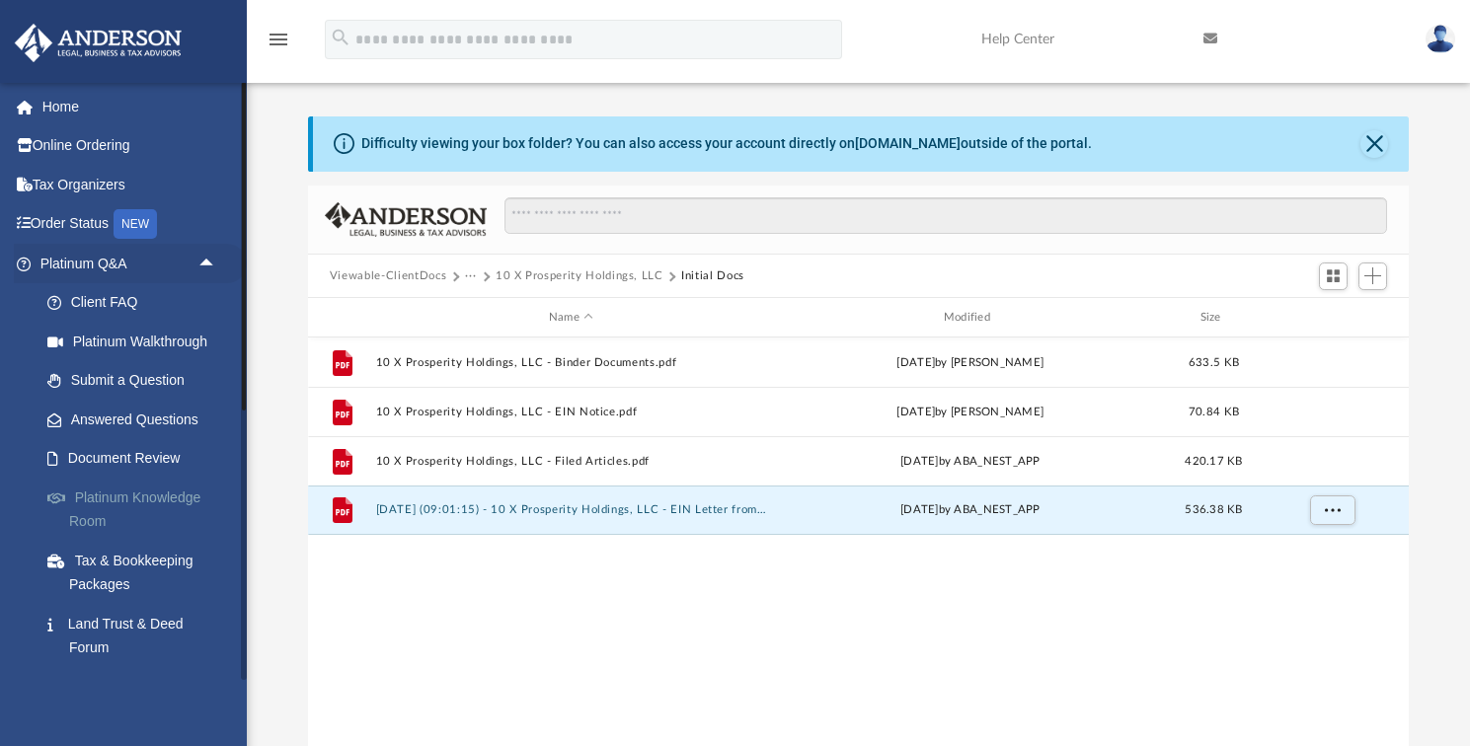
click at [158, 497] on link "Platinum Knowledge Room" at bounding box center [137, 509] width 219 height 63
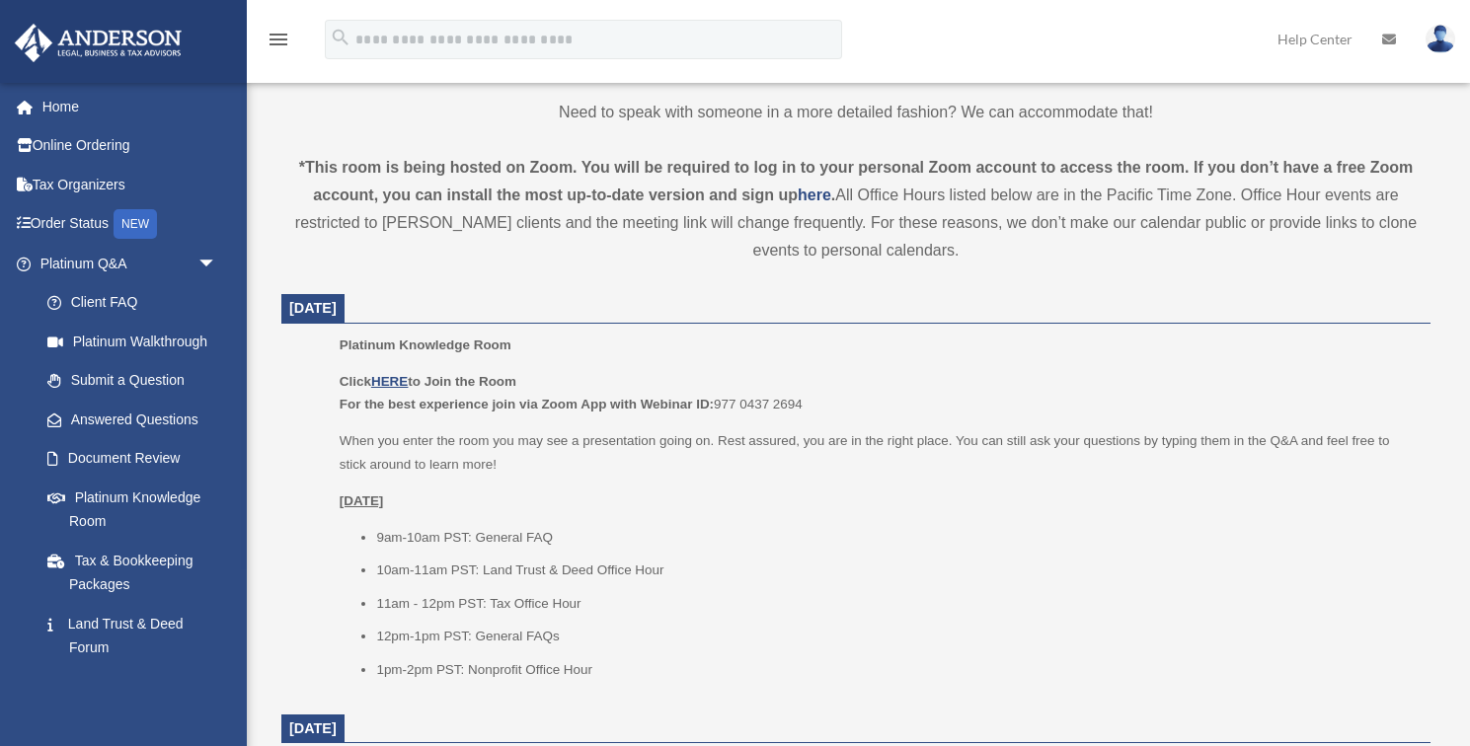
scroll to position [598, 0]
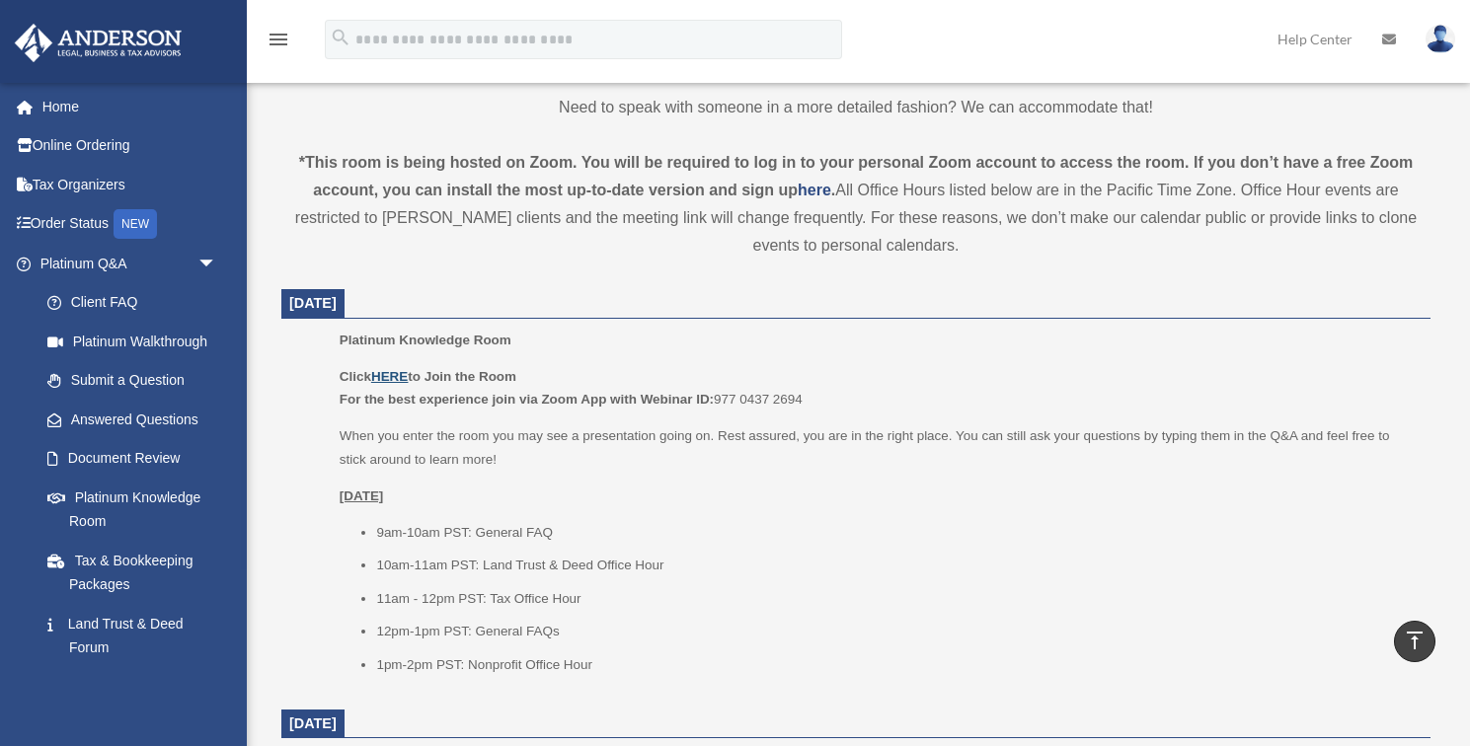
click at [396, 377] on u "HERE" at bounding box center [389, 376] width 37 height 15
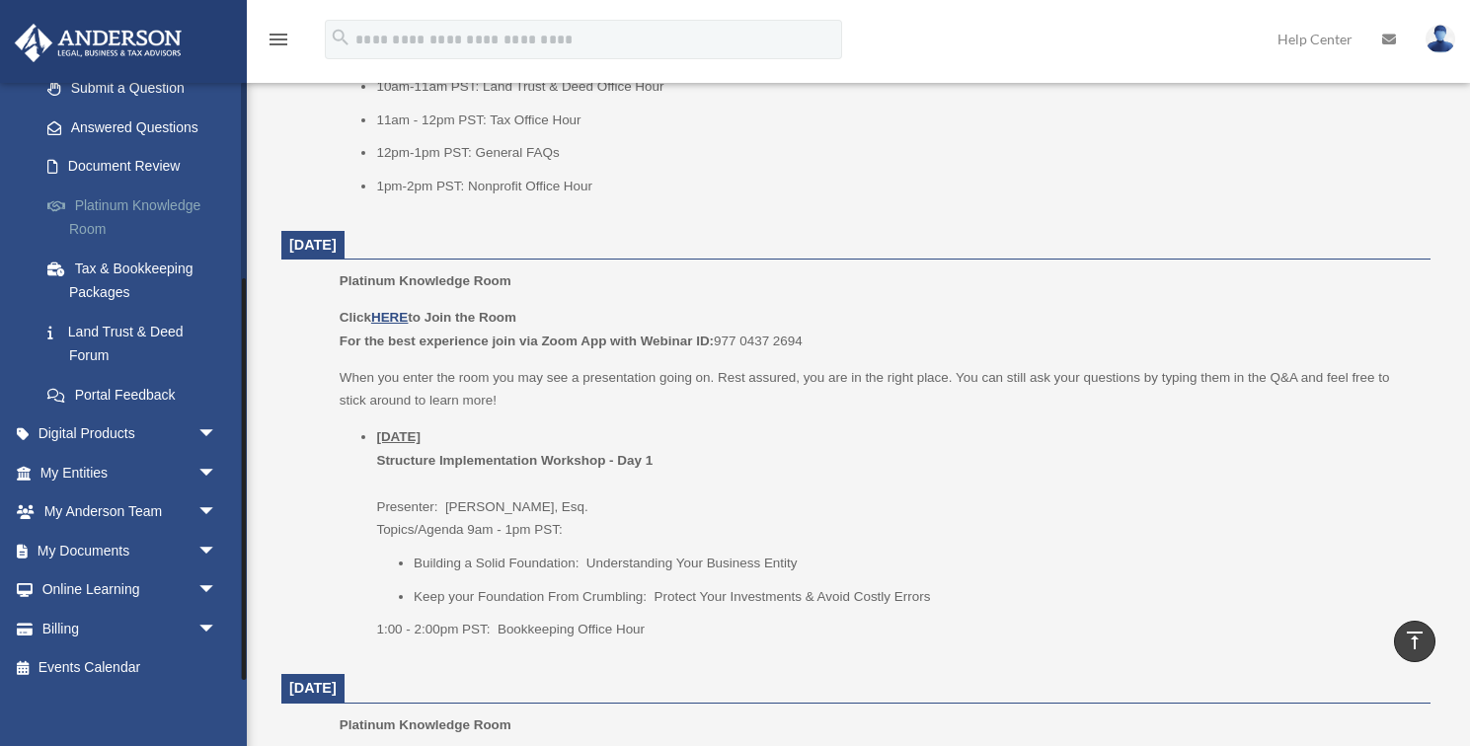
scroll to position [1093, 0]
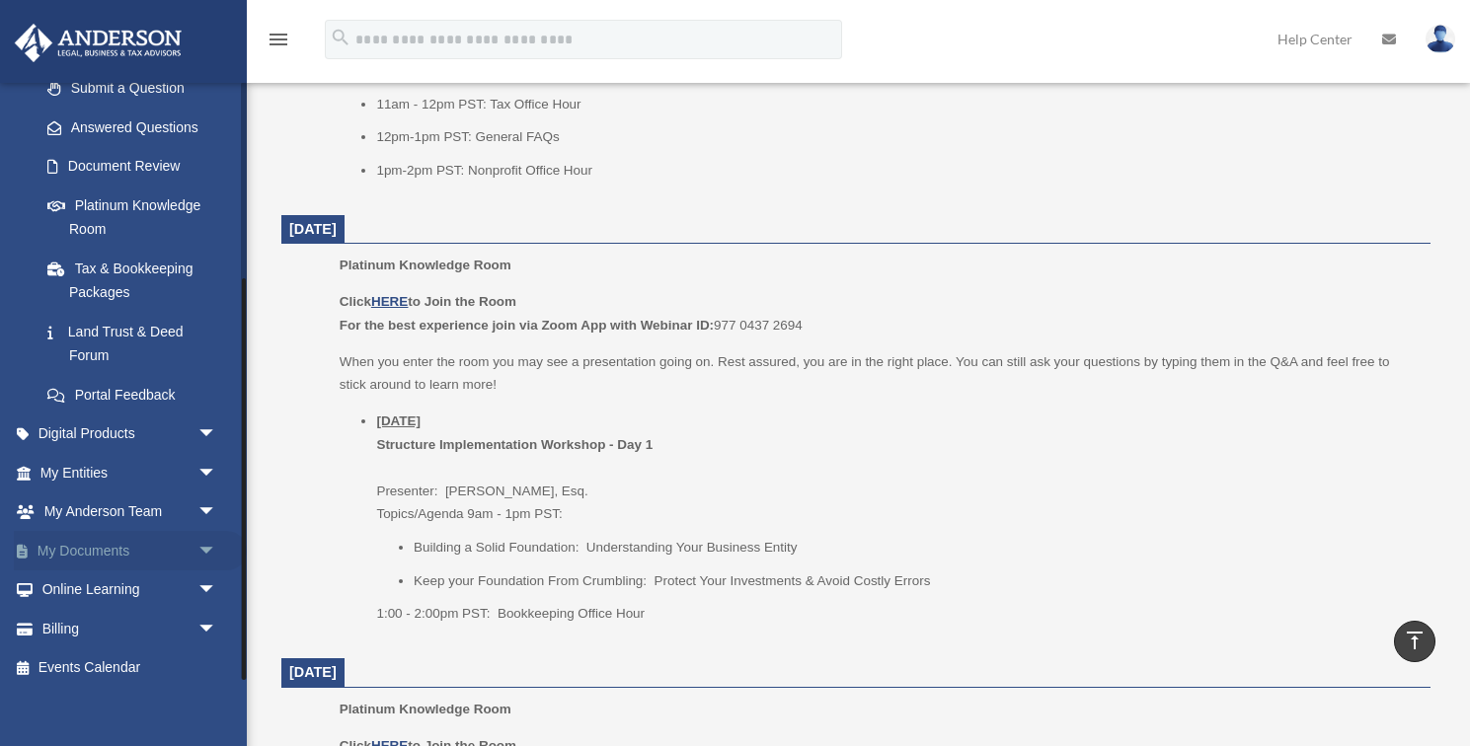
click at [207, 536] on span "arrow_drop_down" at bounding box center [216, 551] width 39 height 40
click at [91, 577] on link "Box" at bounding box center [137, 590] width 219 height 39
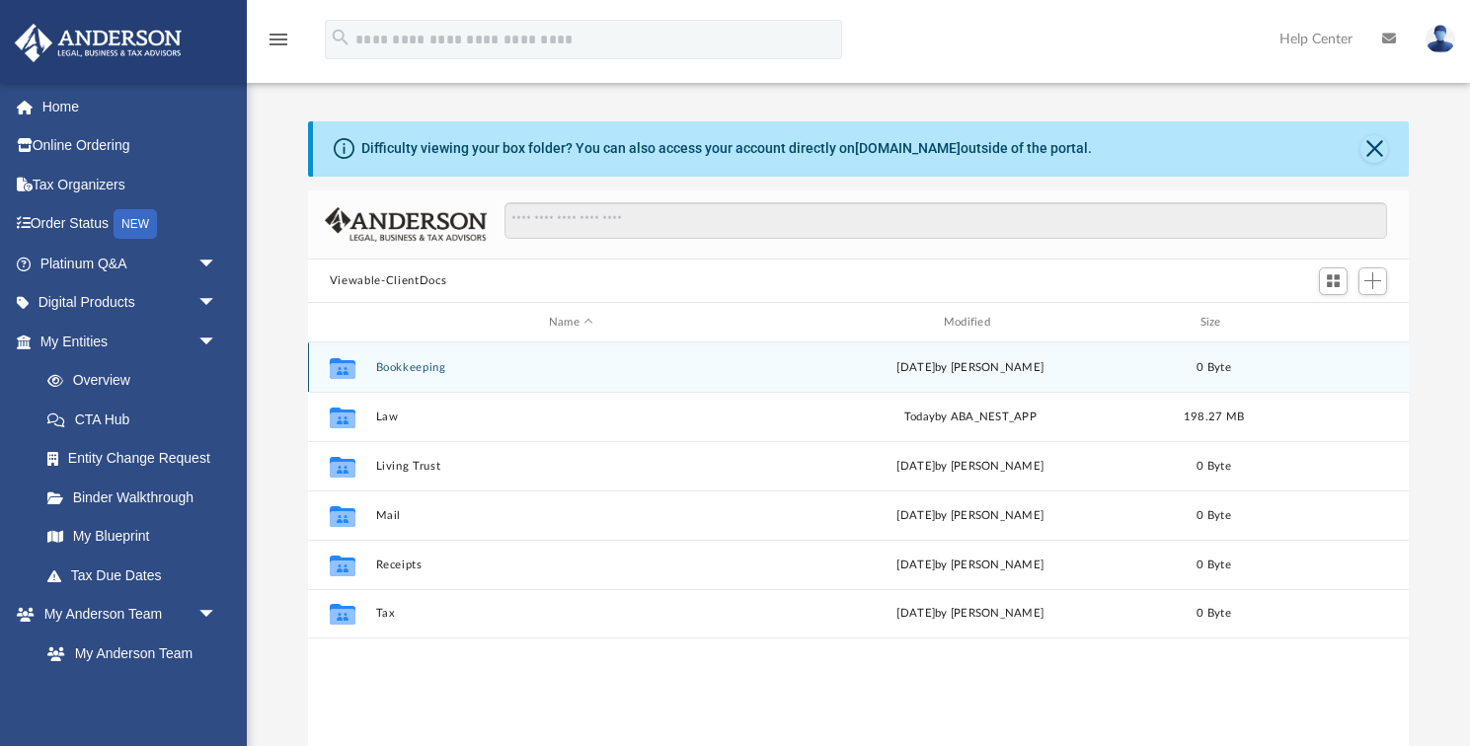
scroll to position [449, 1101]
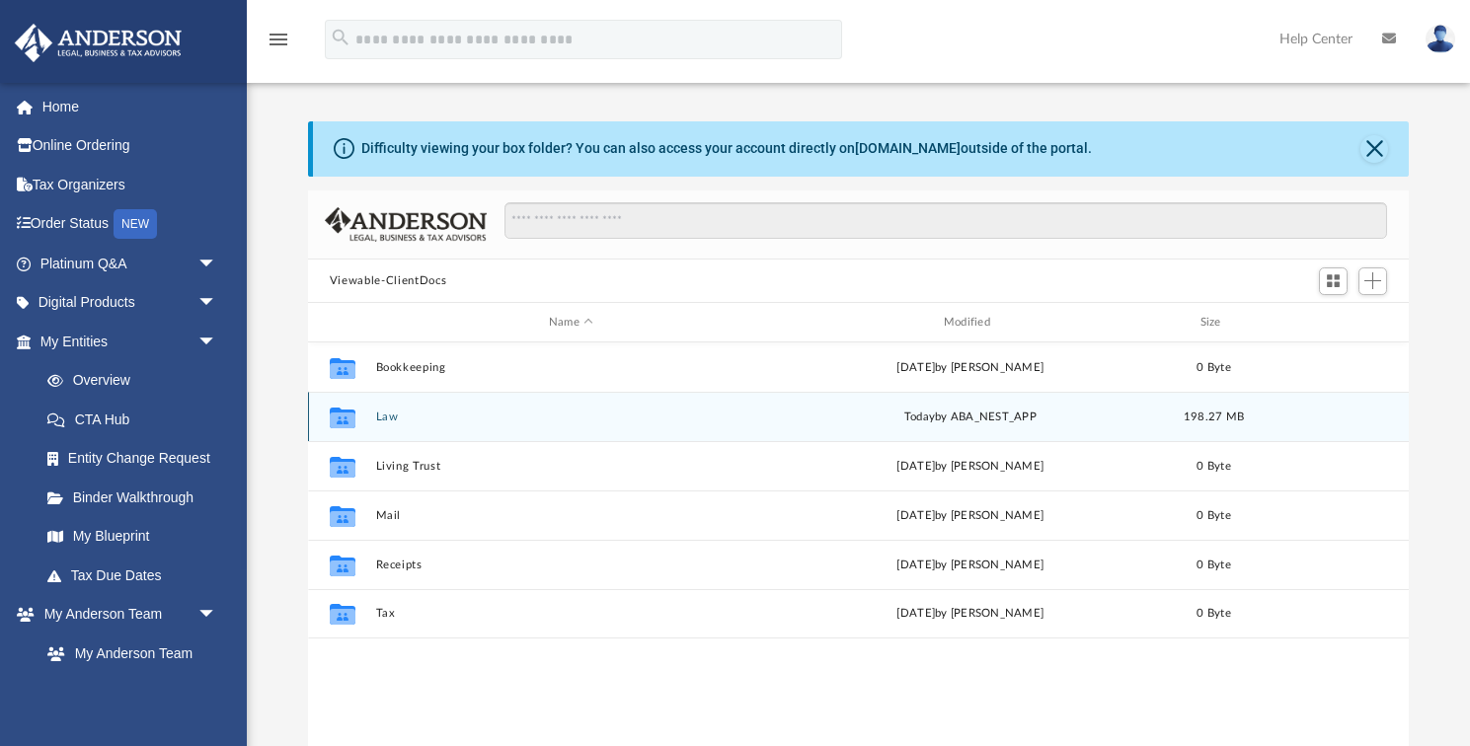
click at [391, 420] on button "Law" at bounding box center [570, 417] width 391 height 13
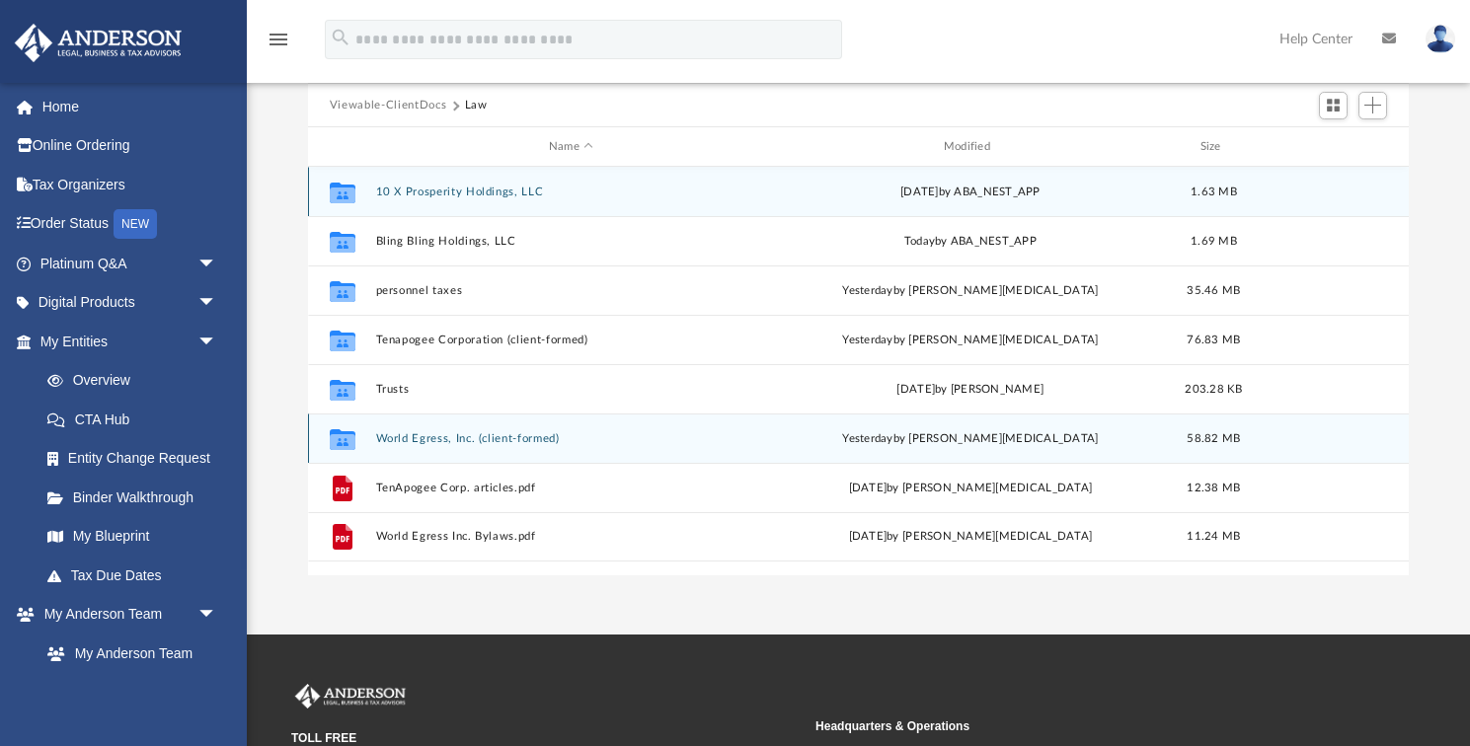
scroll to position [179, 0]
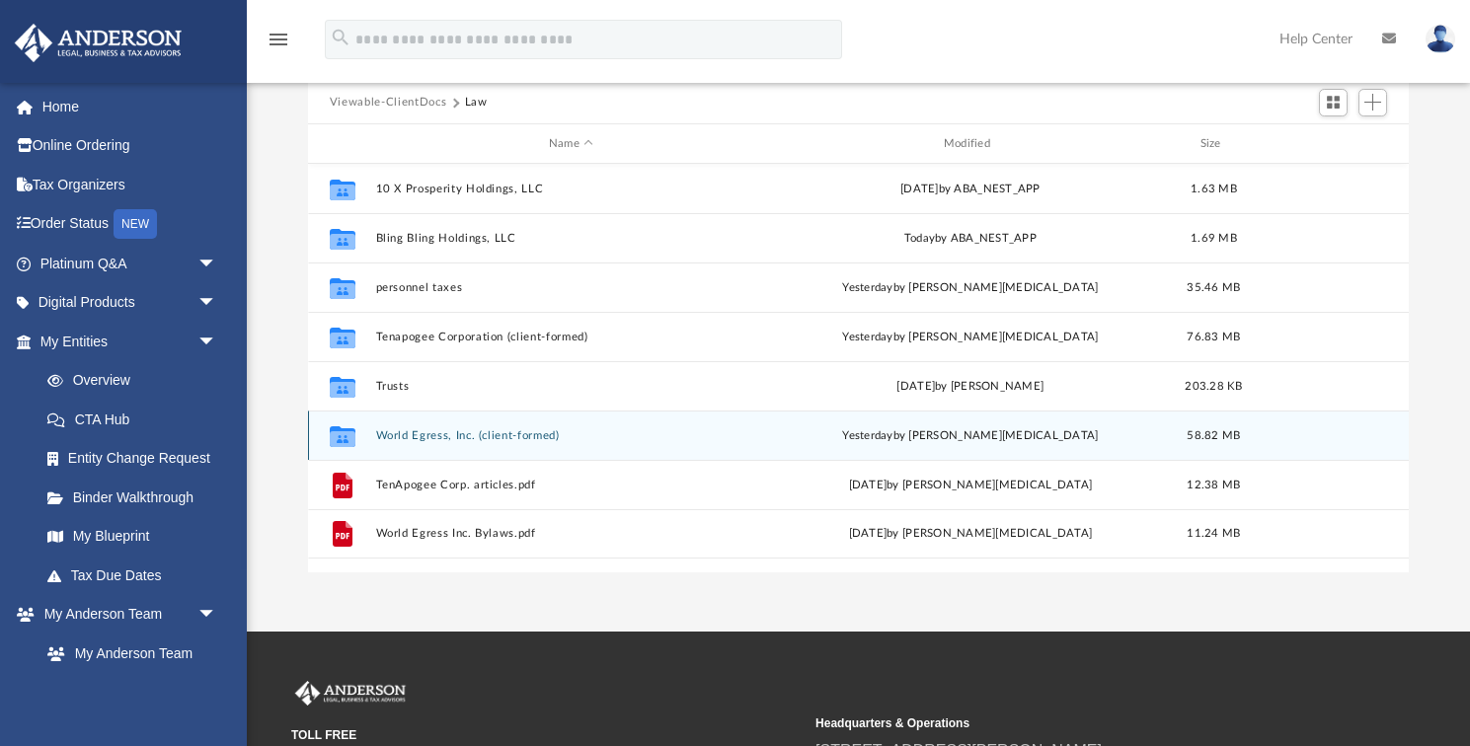
click at [447, 436] on button "World Egress, Inc. (client-formed)" at bounding box center [570, 435] width 391 height 13
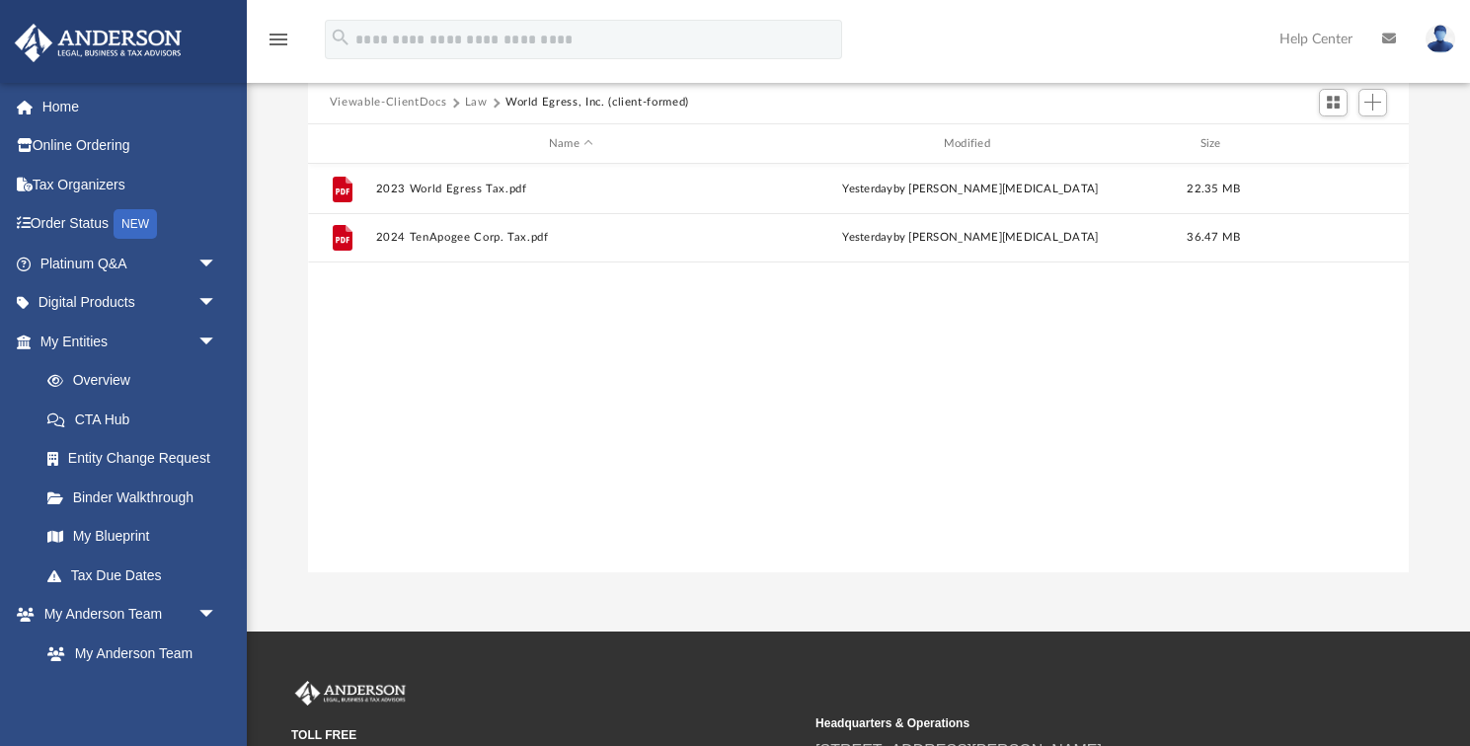
click at [473, 106] on button "Law" at bounding box center [476, 103] width 23 height 18
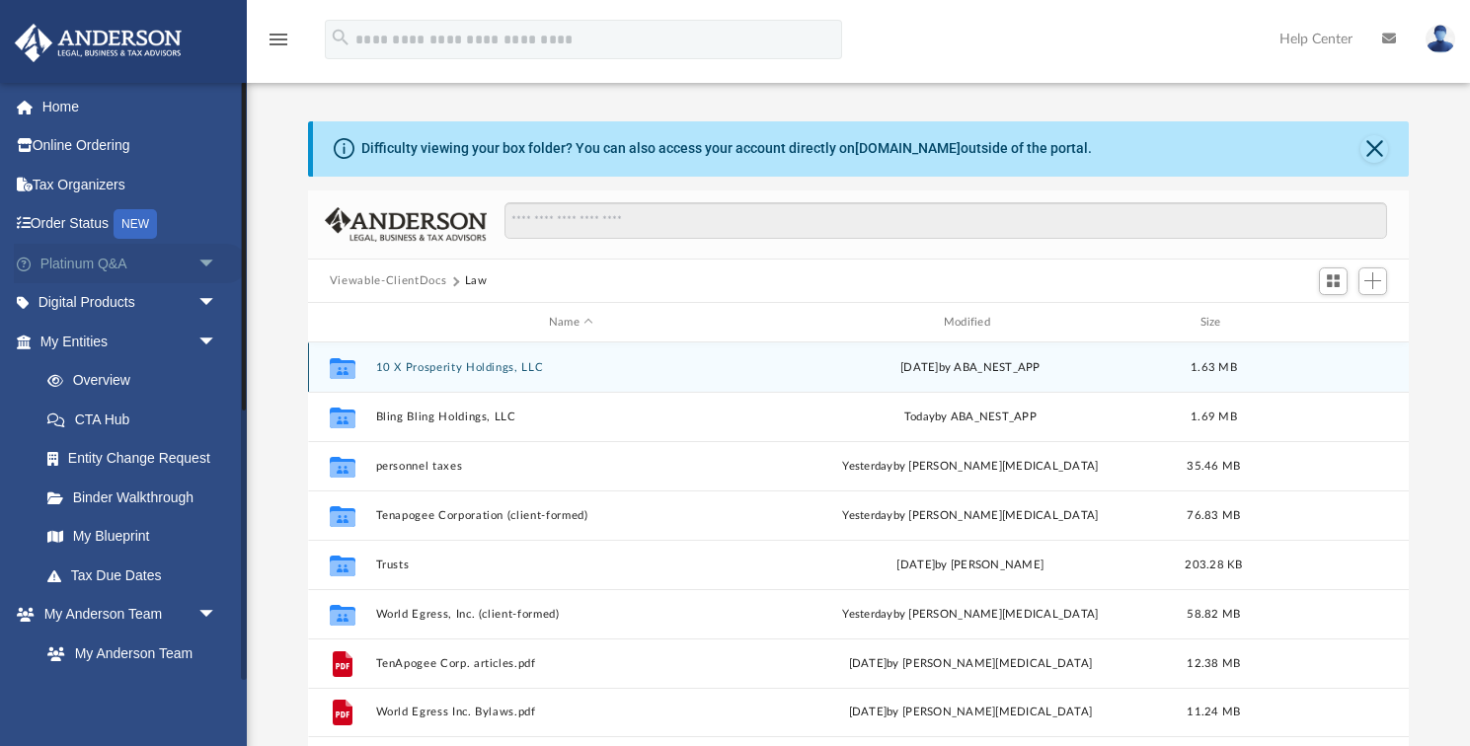
scroll to position [0, 0]
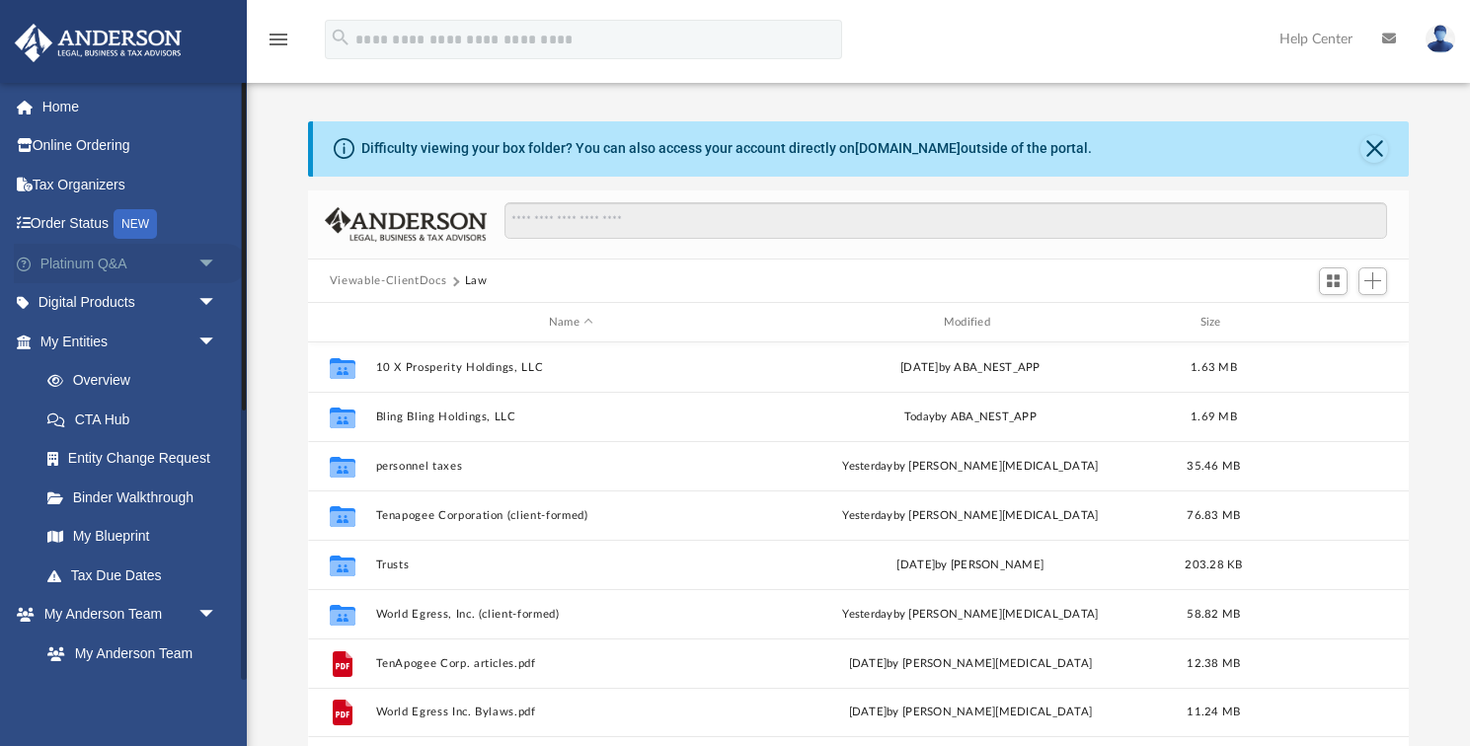
click at [109, 264] on link "Platinum Q&A arrow_drop_down" at bounding box center [130, 263] width 233 height 39
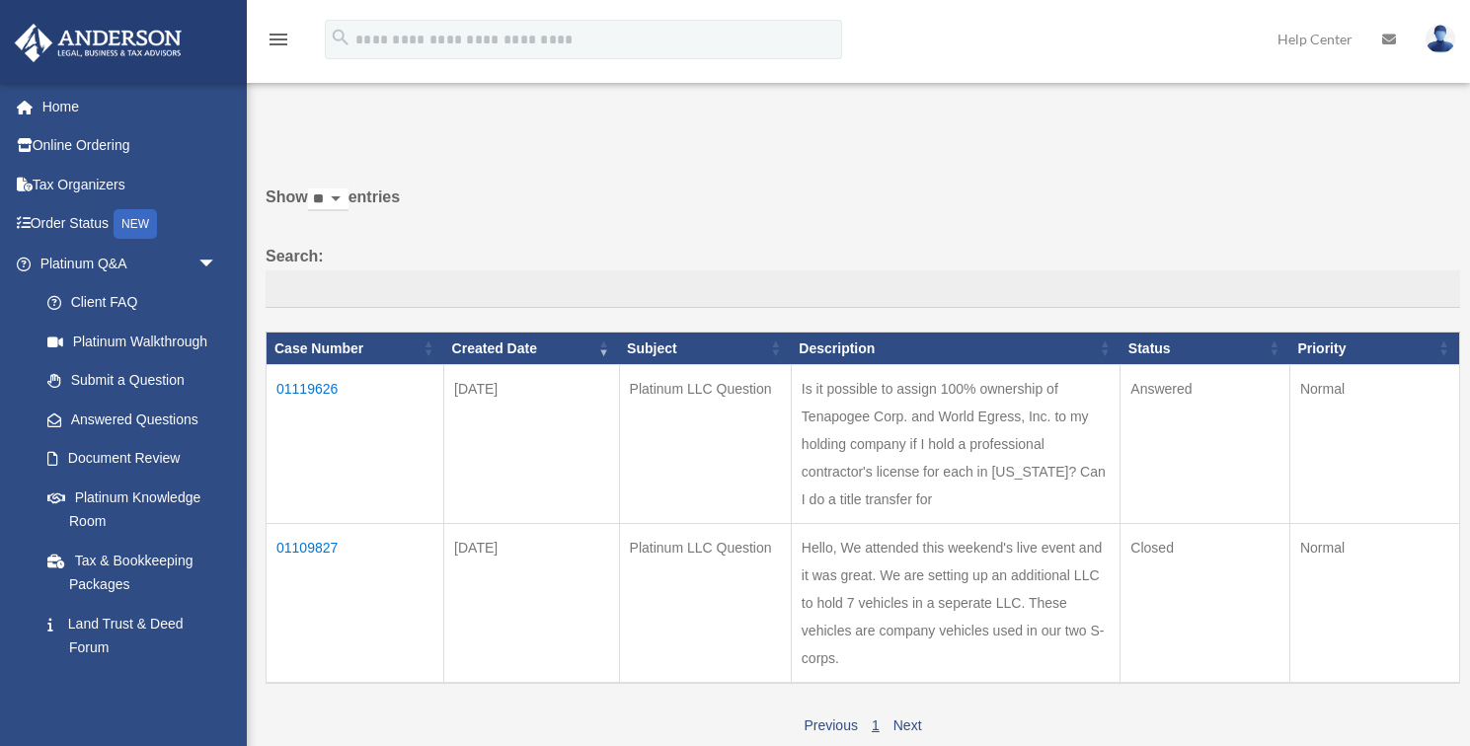
click at [321, 399] on td "01119626" at bounding box center [356, 444] width 178 height 159
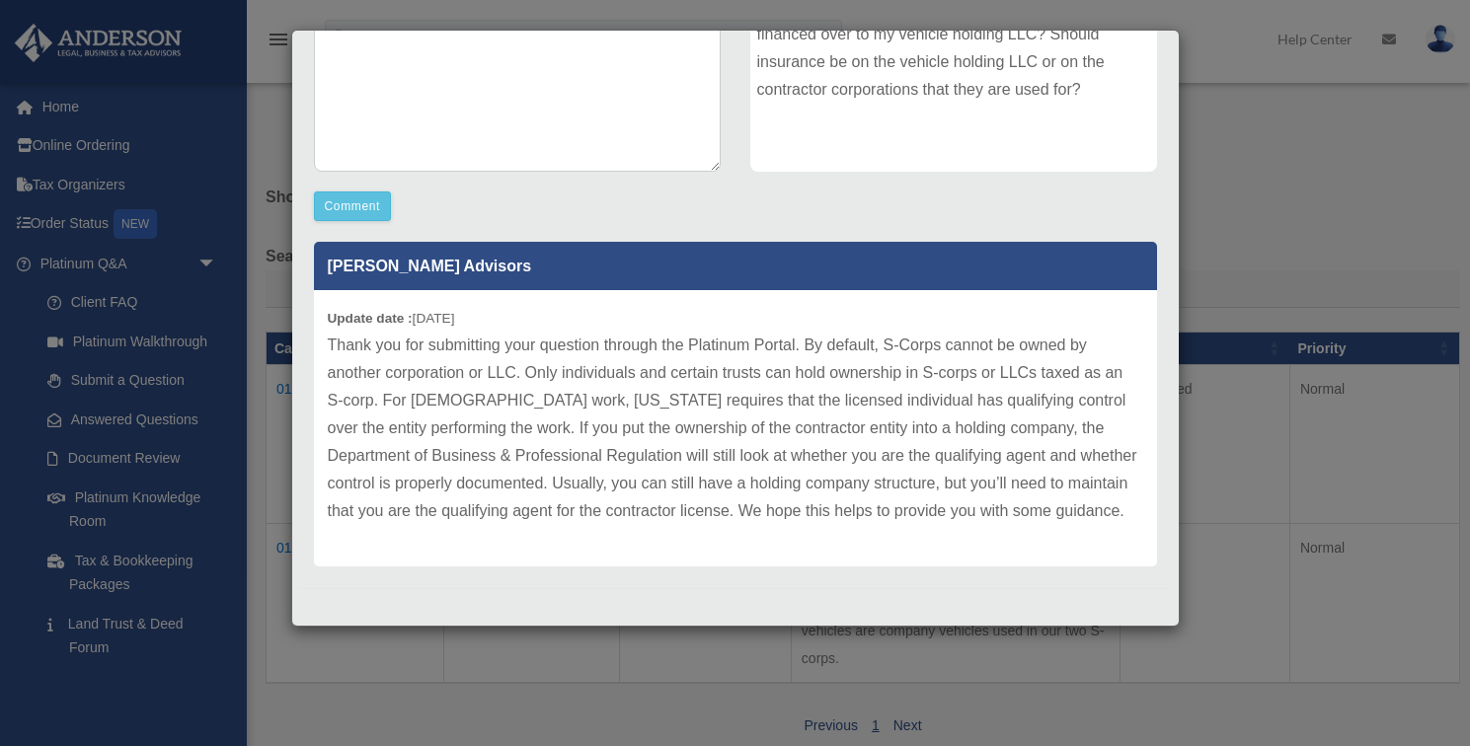
scroll to position [440, 0]
click at [1238, 149] on div "Case Detail × Platinum LLC Question Case Number 01119626 Created Date [DATE] St…" at bounding box center [735, 373] width 1470 height 746
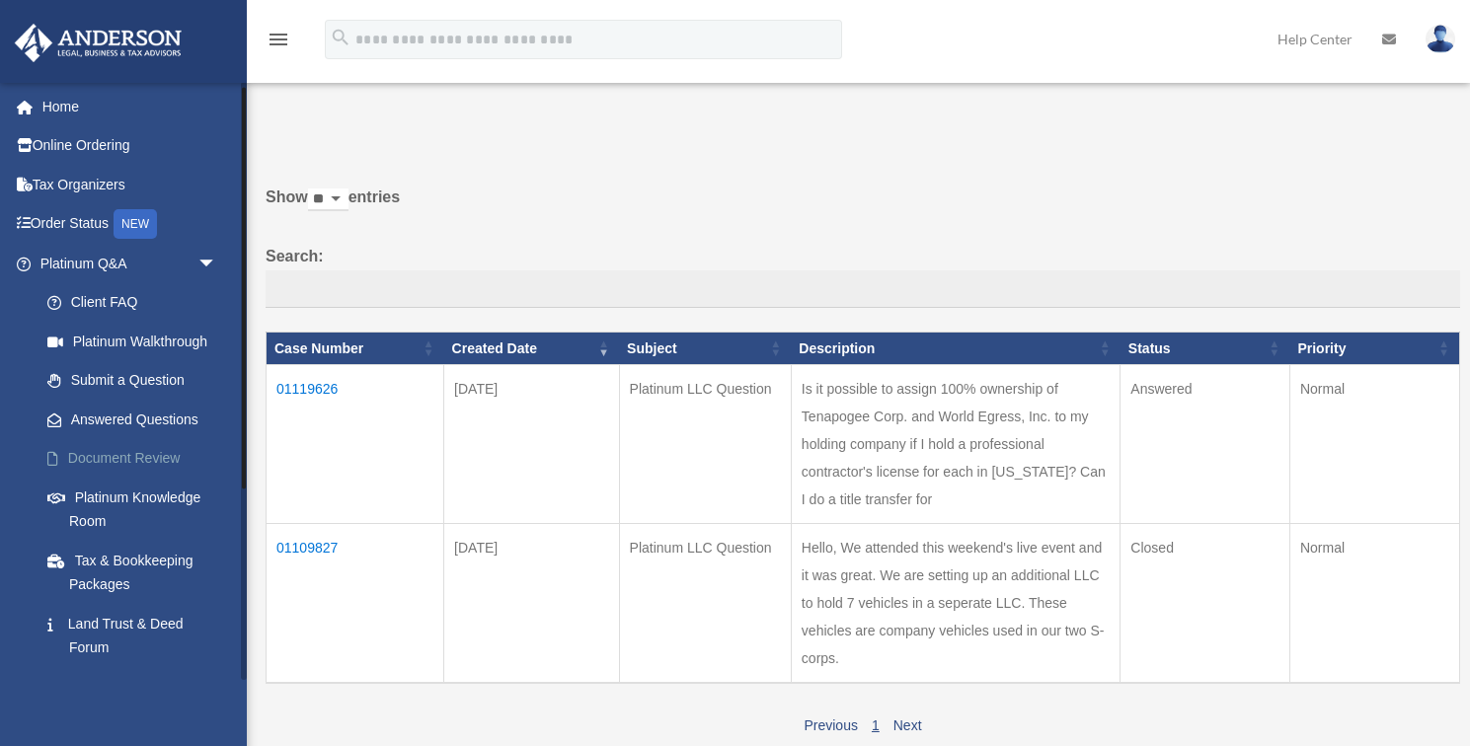
scroll to position [38, 0]
